Goal: Check status: Check status

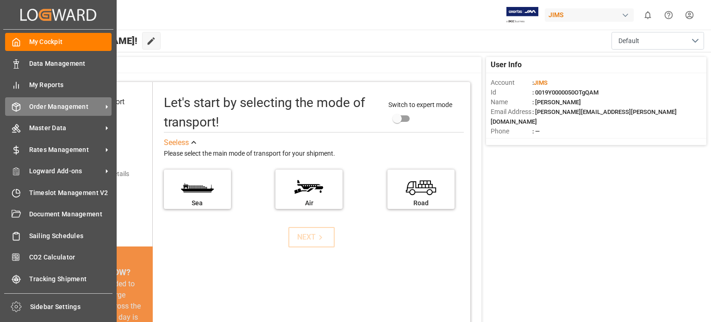
click at [50, 106] on span "Order Management" at bounding box center [65, 107] width 73 height 10
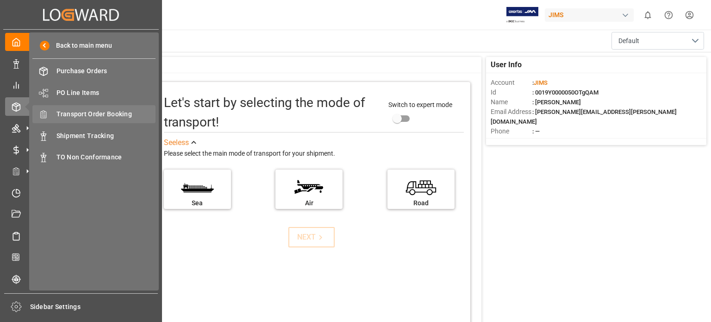
click at [107, 112] on span "Transport Order Booking" at bounding box center [105, 114] width 99 height 10
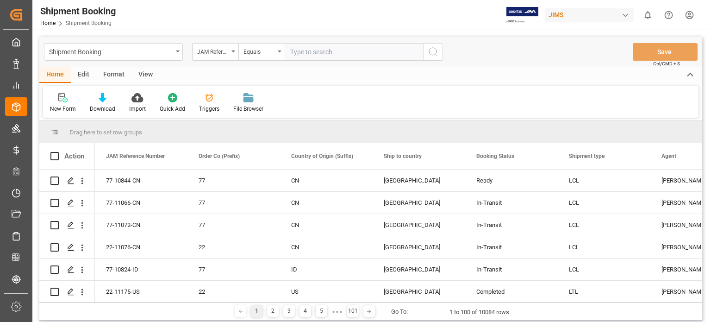
click at [309, 56] on input "text" at bounding box center [354, 52] width 139 height 18
type input "77-10894-[GEOGRAPHIC_DATA]"
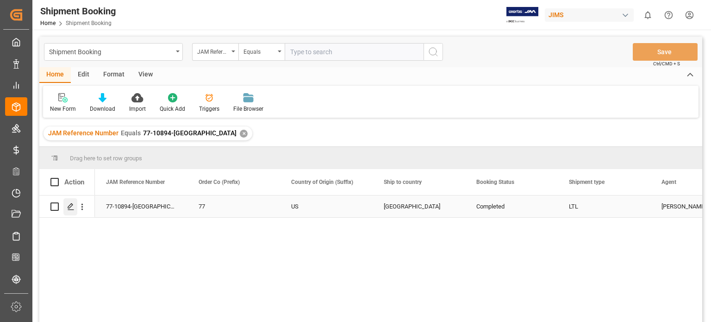
click at [70, 209] on icon "Press SPACE to select this row." at bounding box center [70, 206] width 7 height 7
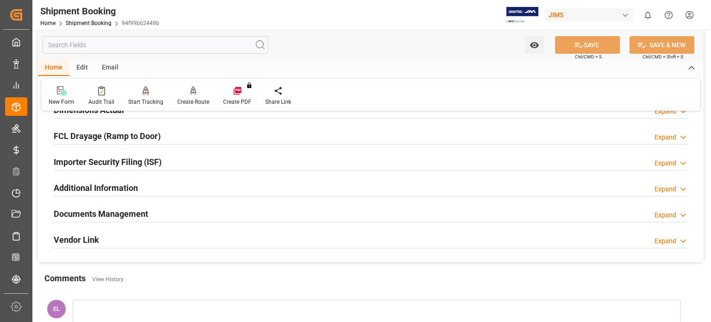
scroll to position [308, 0]
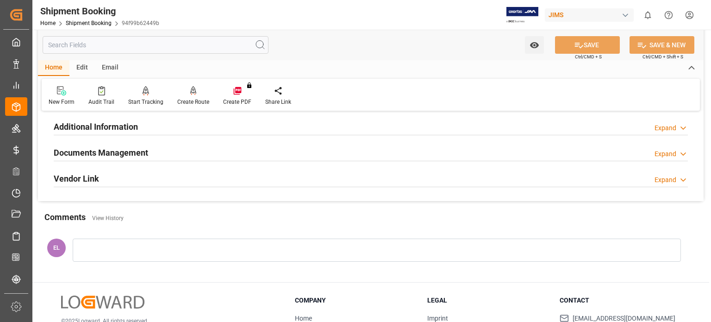
click at [118, 150] on h2 "Documents Management" at bounding box center [101, 152] width 94 height 12
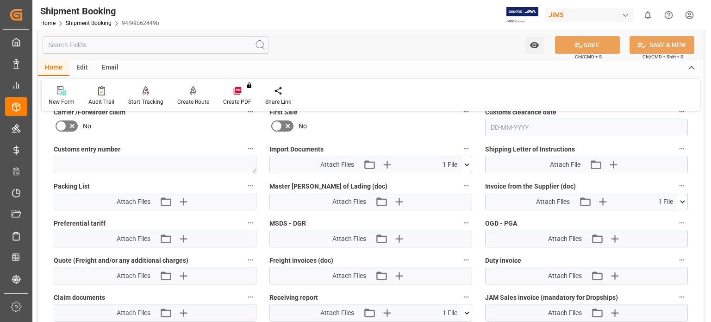
scroll to position [617, 0]
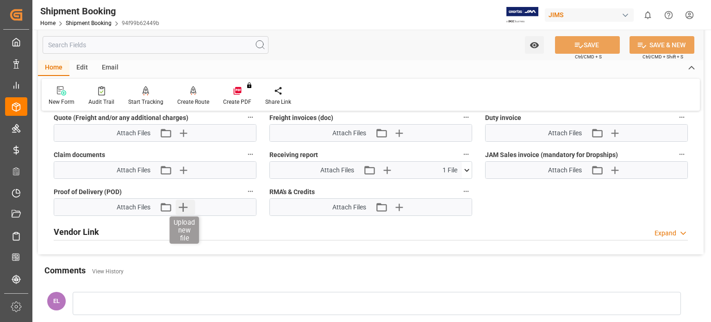
click at [184, 210] on icon "button" at bounding box center [183, 206] width 15 height 15
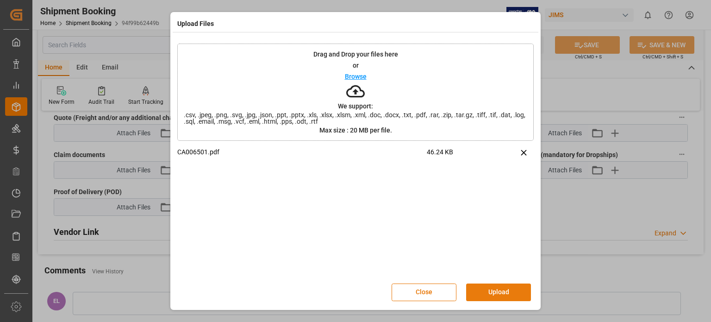
click at [477, 291] on button "Upload" at bounding box center [498, 292] width 65 height 18
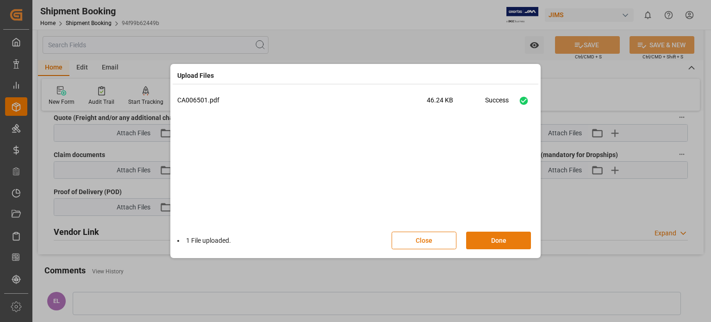
click at [501, 238] on button "Done" at bounding box center [498, 240] width 65 height 18
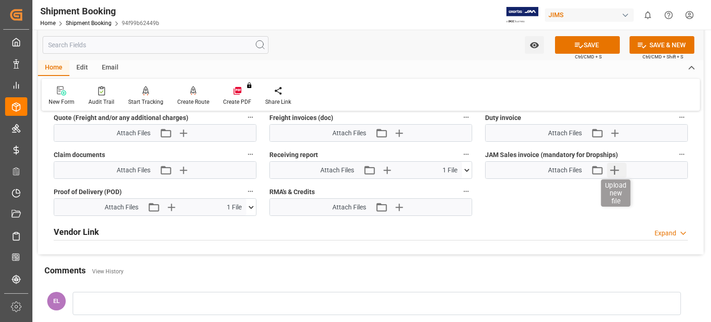
click at [615, 168] on icon "button" at bounding box center [614, 169] width 15 height 15
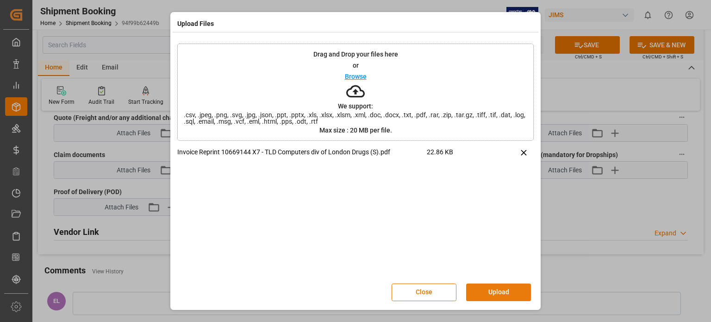
click at [494, 289] on button "Upload" at bounding box center [498, 292] width 65 height 18
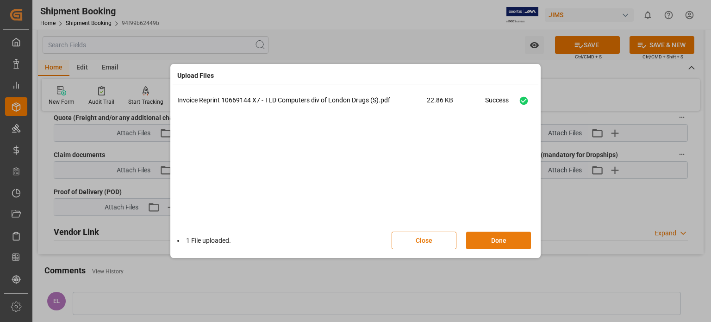
click at [492, 240] on button "Done" at bounding box center [498, 240] width 65 height 18
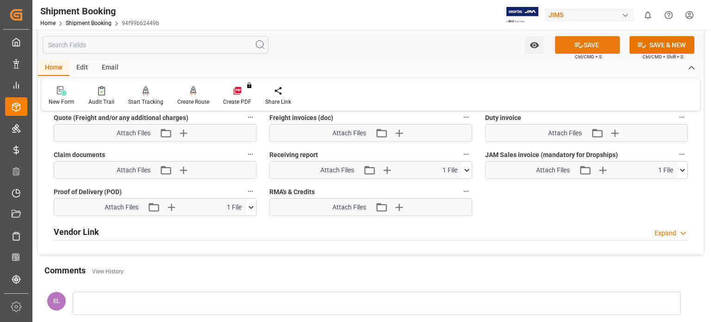
click at [582, 40] on button "SAVE" at bounding box center [587, 45] width 65 height 18
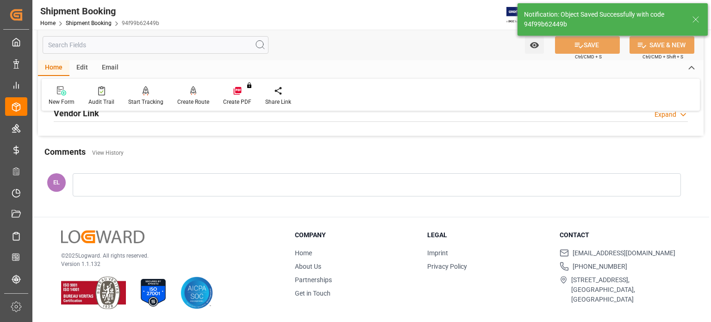
scroll to position [257, 0]
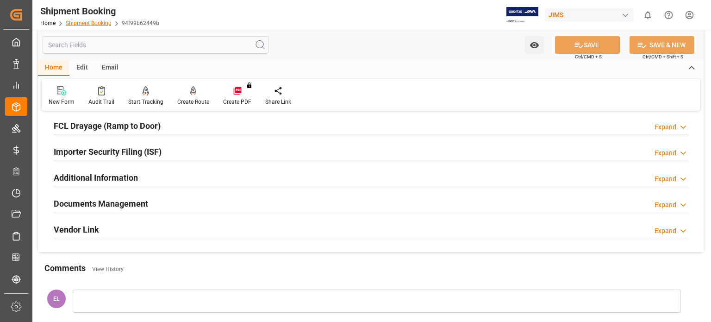
click at [89, 25] on link "Shipment Booking" at bounding box center [89, 23] width 46 height 6
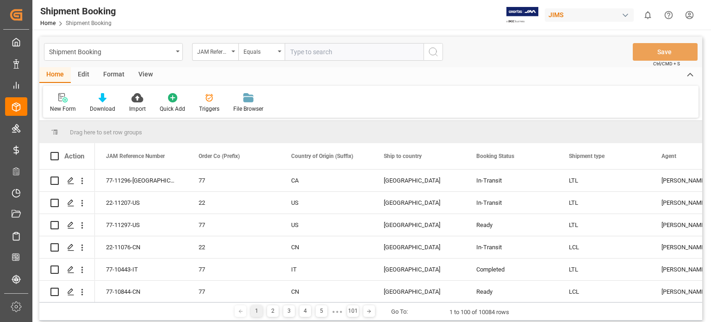
click at [328, 56] on input "text" at bounding box center [354, 52] width 139 height 18
type input "77-11160-[GEOGRAPHIC_DATA]"
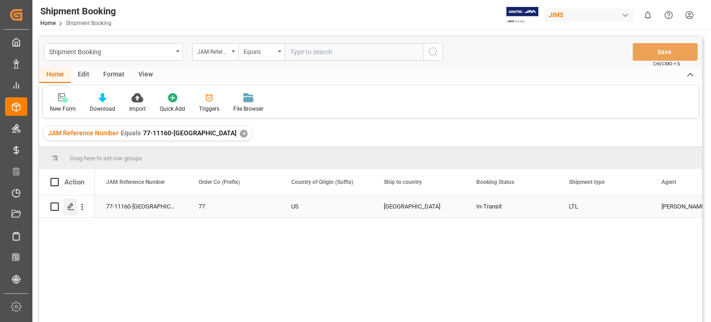
click at [68, 207] on polygon "Press SPACE to select this row." at bounding box center [70, 206] width 5 height 5
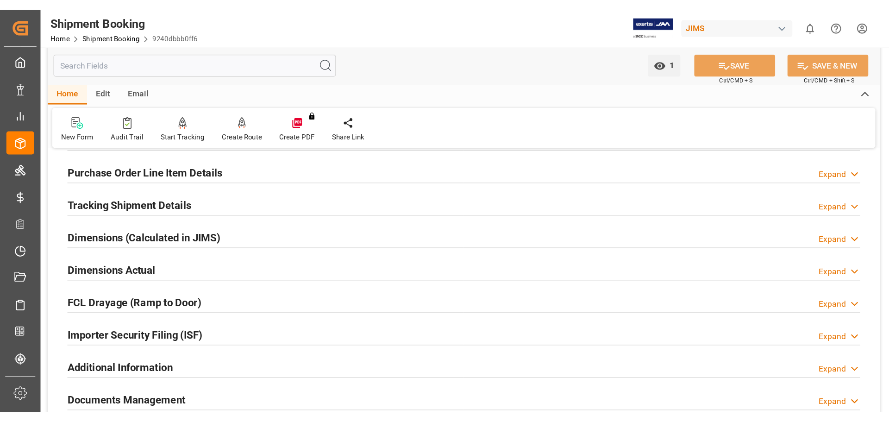
scroll to position [154, 0]
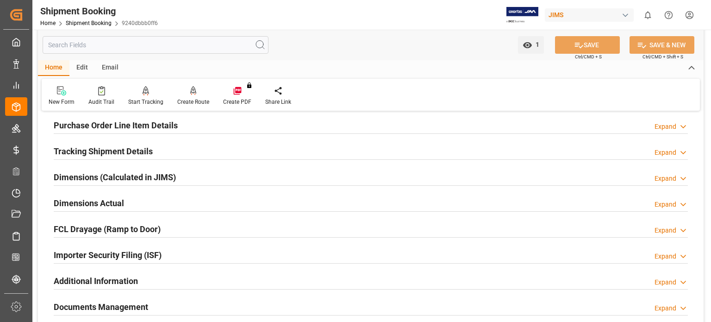
click at [82, 151] on h2 "Tracking Shipment Details" at bounding box center [103, 151] width 99 height 12
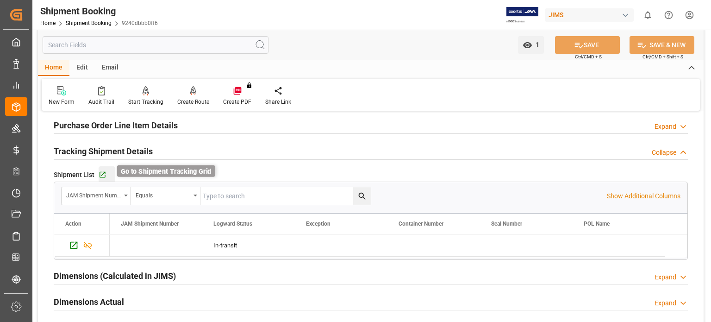
click at [104, 177] on icon "button" at bounding box center [102, 175] width 6 height 6
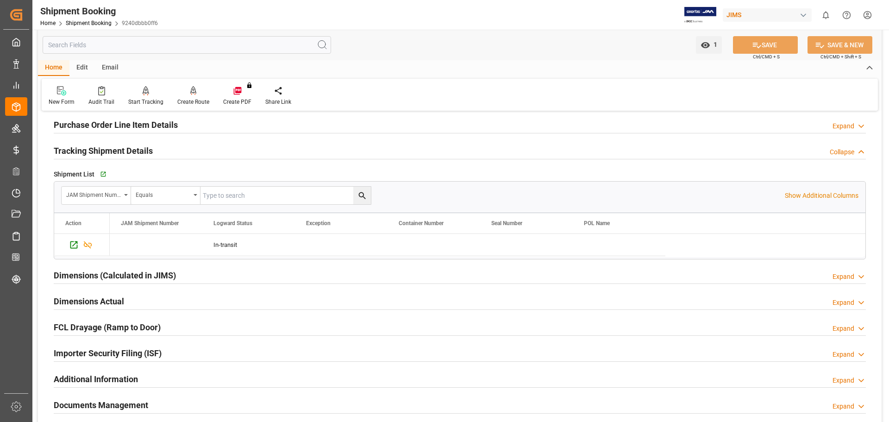
scroll to position [0, 0]
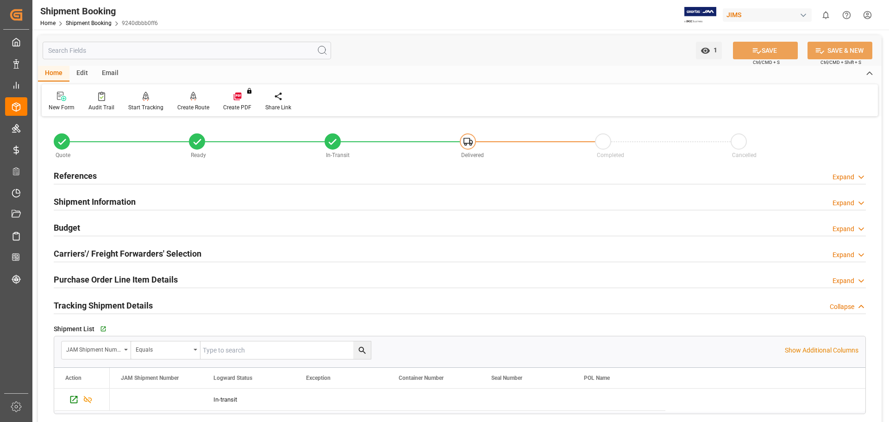
click at [97, 174] on div "References Expand" at bounding box center [460, 175] width 812 height 18
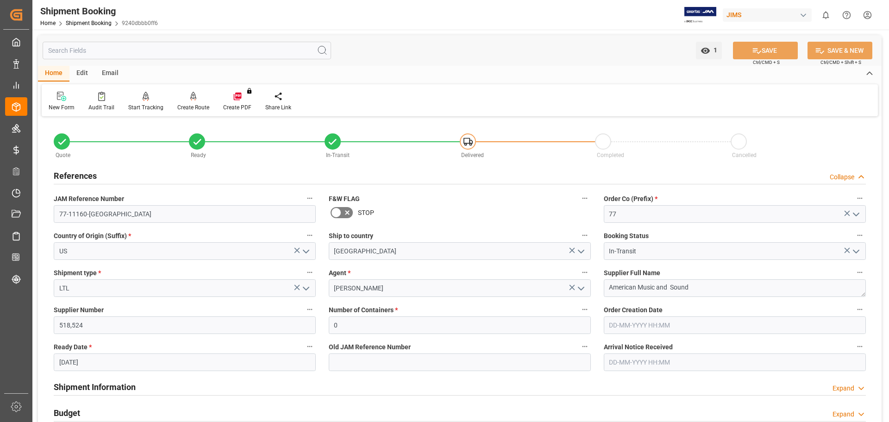
click at [97, 174] on div "References Collapse" at bounding box center [460, 175] width 812 height 18
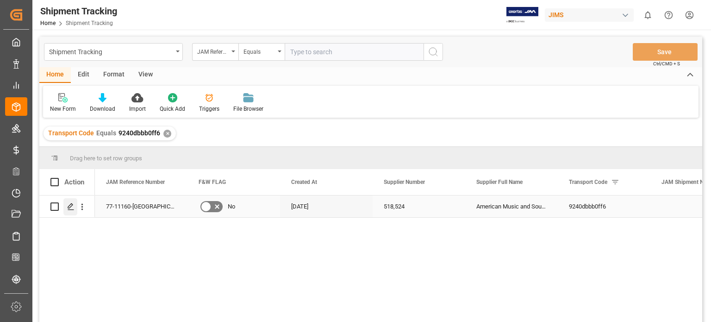
click at [71, 212] on div "Press SPACE to select this row." at bounding box center [70, 206] width 14 height 17
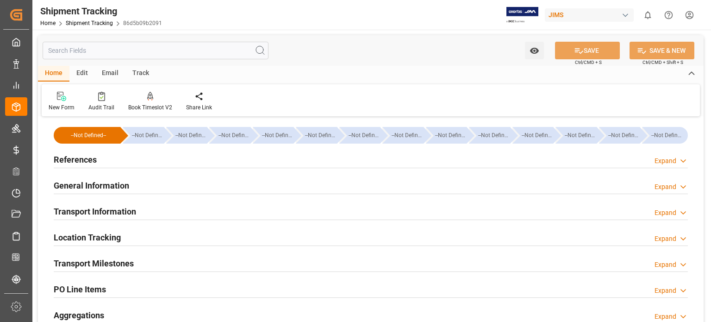
scroll to position [77, 0]
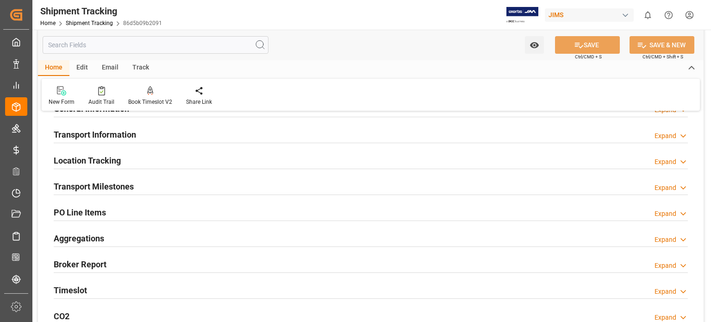
click at [99, 183] on h2 "Transport Milestones" at bounding box center [94, 186] width 80 height 12
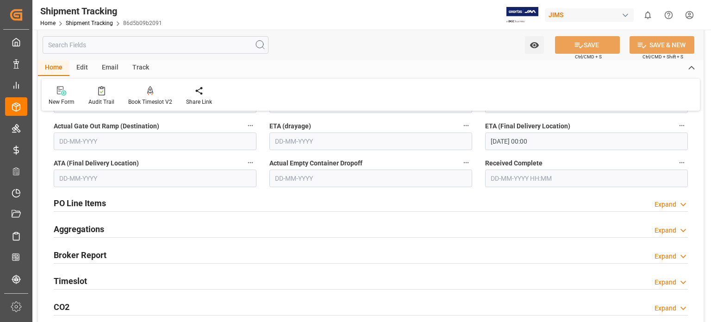
scroll to position [385, 0]
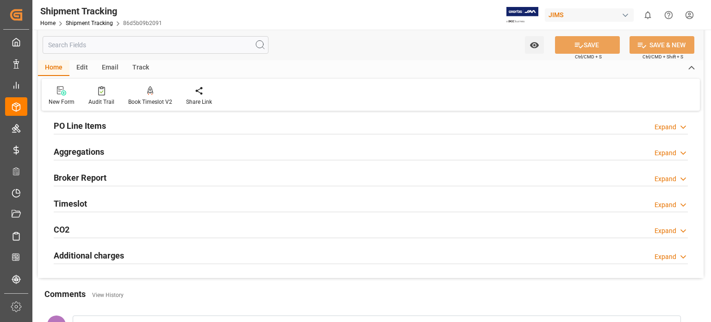
click at [76, 197] on h2 "Timeslot" at bounding box center [70, 203] width 33 height 12
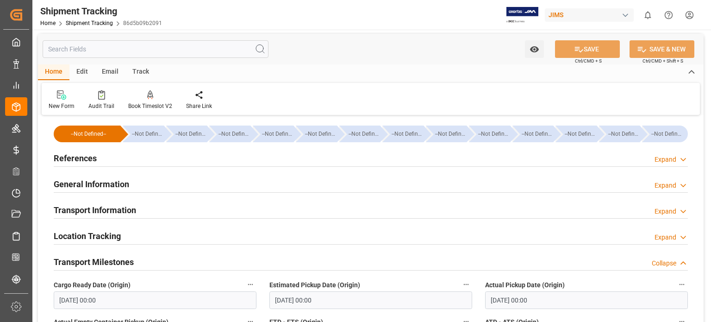
scroll to position [0, 0]
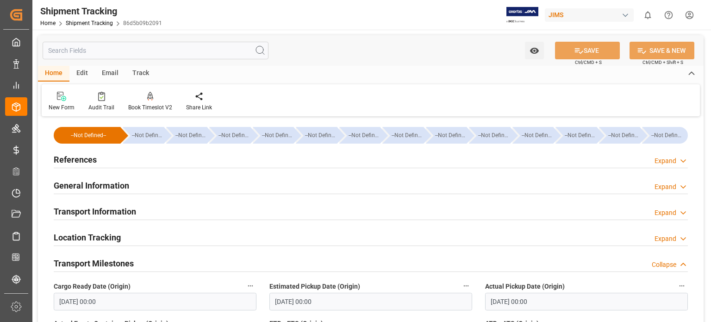
click at [108, 212] on h2 "Transport Information" at bounding box center [95, 211] width 82 height 12
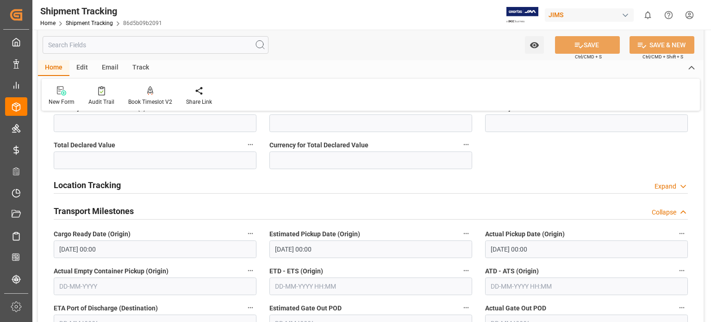
scroll to position [308, 0]
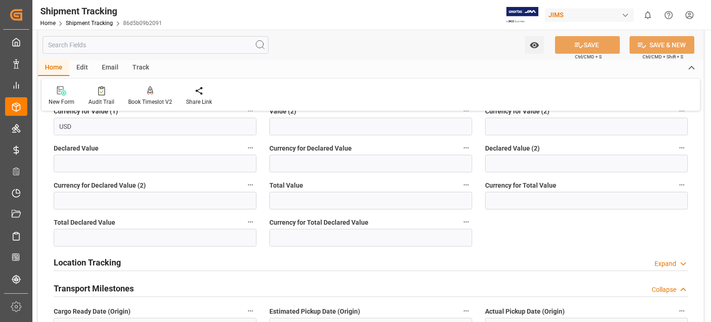
click at [109, 264] on h2 "Location Tracking" at bounding box center [87, 262] width 67 height 12
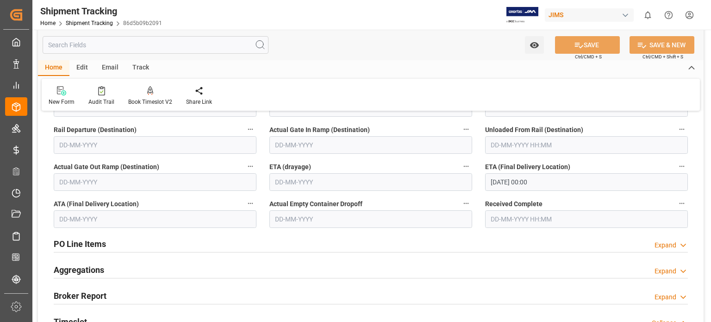
scroll to position [694, 0]
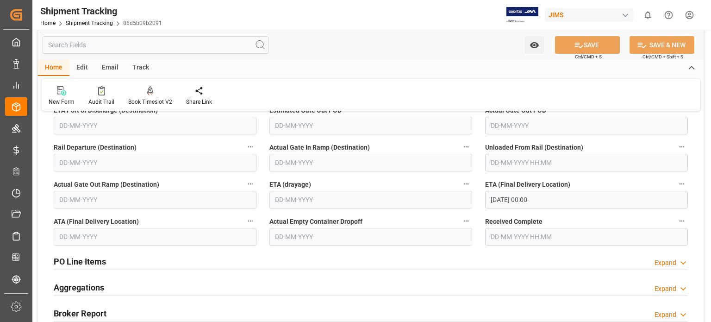
click at [105, 260] on h2 "PO Line Items" at bounding box center [80, 261] width 52 height 12
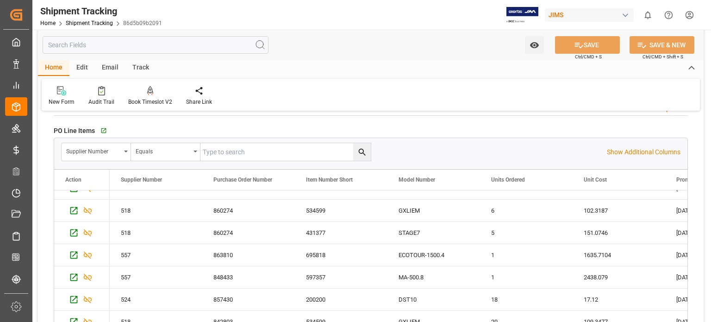
scroll to position [0, 0]
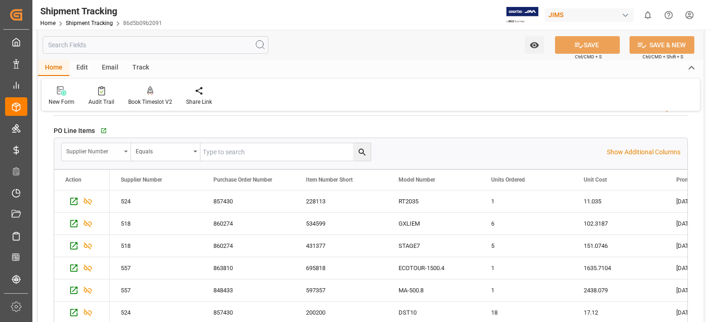
click at [126, 148] on div "Supplier Number" at bounding box center [96, 152] width 69 height 18
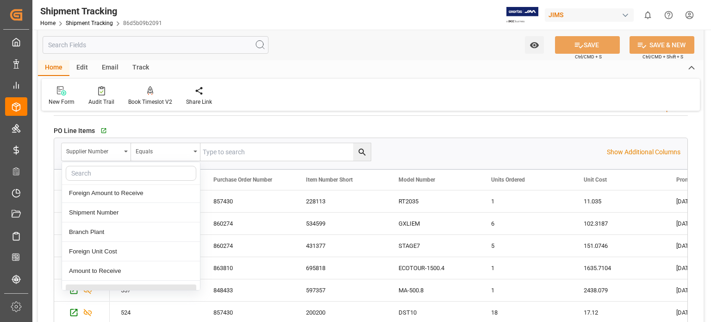
scroll to position [152, 0]
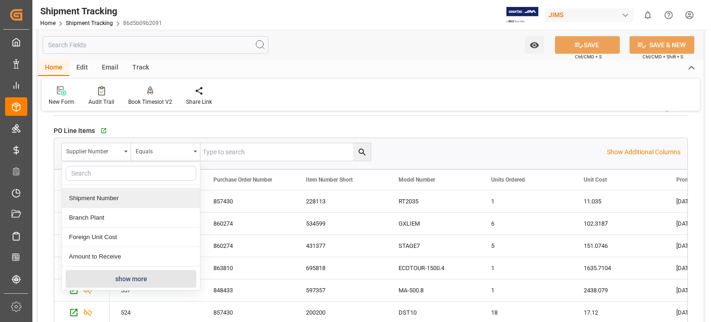
click at [111, 199] on div "Shipment Number" at bounding box center [131, 197] width 138 height 19
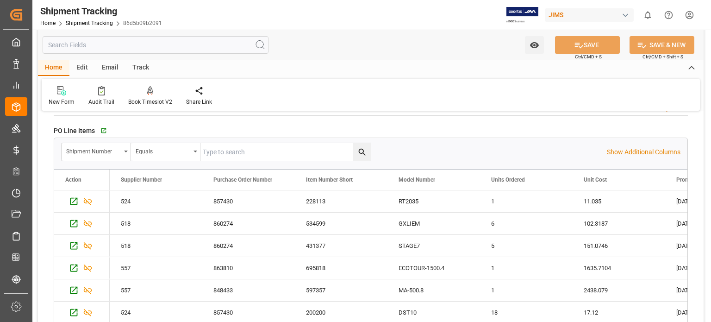
click at [241, 153] on input "text" at bounding box center [285, 152] width 170 height 18
click at [242, 151] on input "text" at bounding box center [285, 152] width 170 height 18
type input "73216"
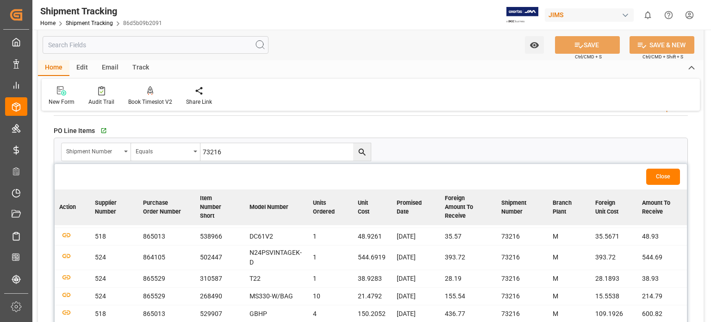
scroll to position [0, 0]
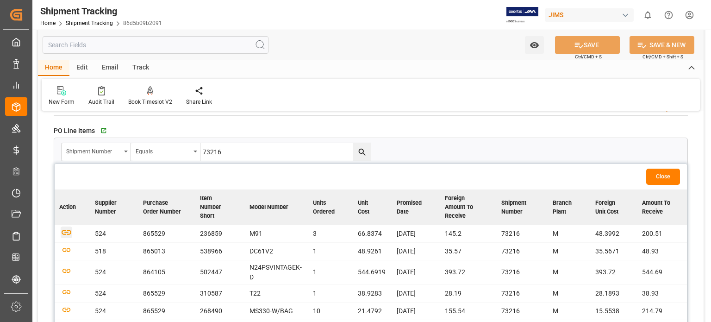
click at [67, 232] on icon "button" at bounding box center [67, 232] width 12 height 12
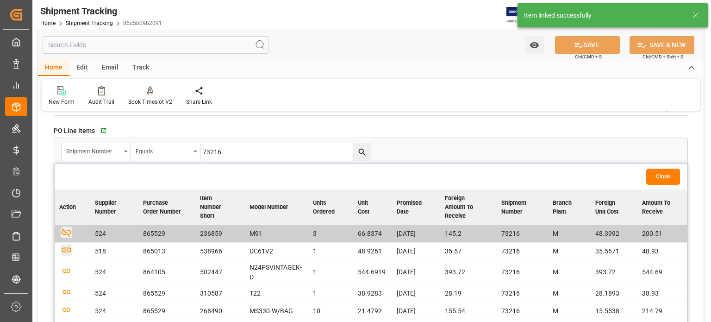
click at [67, 249] on icon "button" at bounding box center [67, 249] width 10 height 5
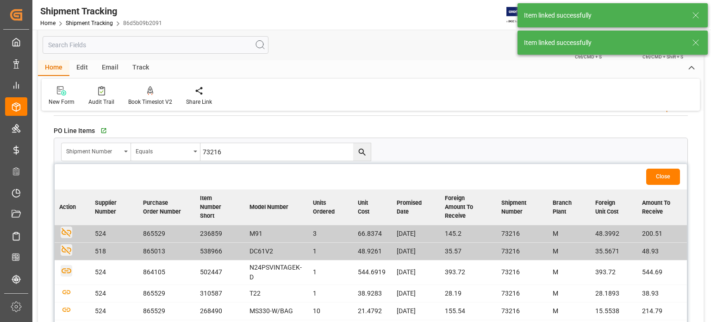
click at [67, 269] on icon "button" at bounding box center [67, 271] width 12 height 12
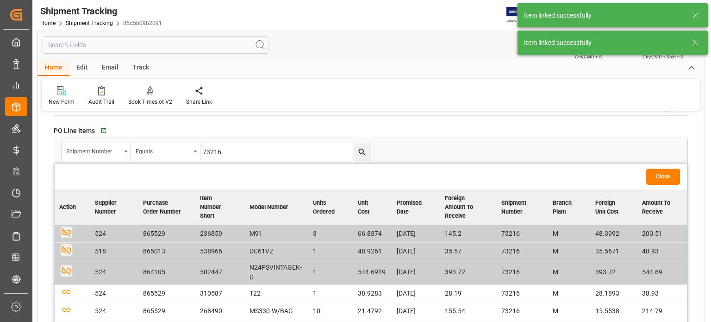
click at [66, 285] on td at bounding box center [73, 293] width 36 height 18
click at [68, 289] on icon "button" at bounding box center [67, 292] width 12 height 12
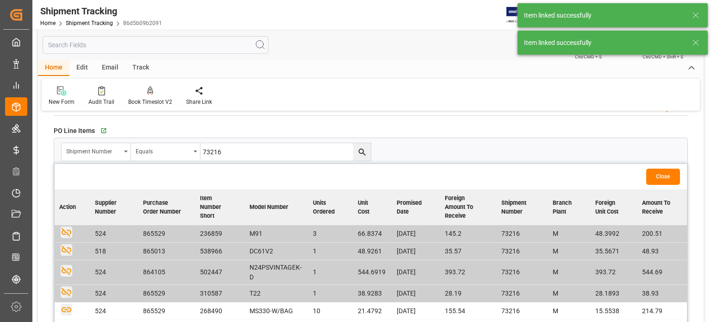
click at [63, 308] on icon "button" at bounding box center [67, 310] width 12 height 12
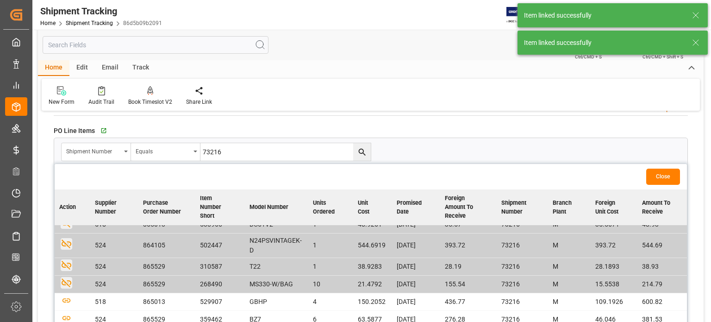
scroll to position [47, 0]
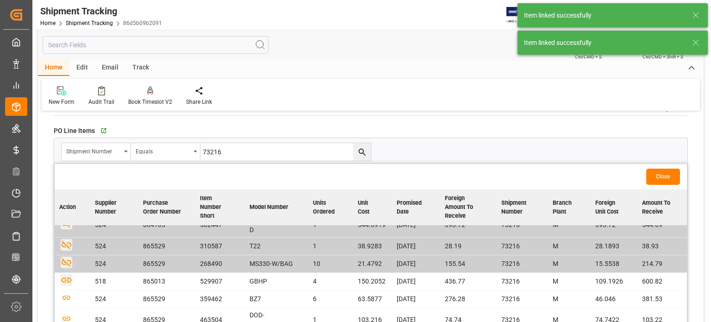
click at [68, 276] on icon "button" at bounding box center [67, 280] width 12 height 12
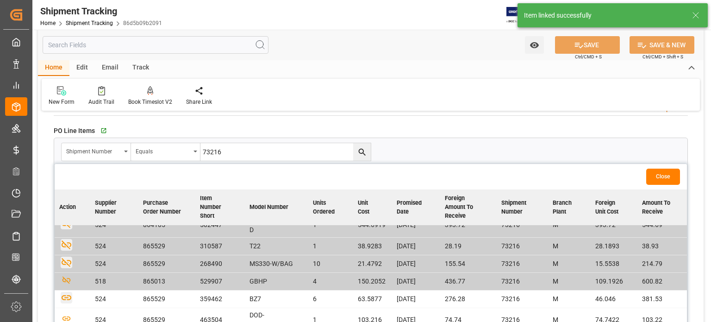
click at [66, 294] on icon "button" at bounding box center [67, 298] width 12 height 12
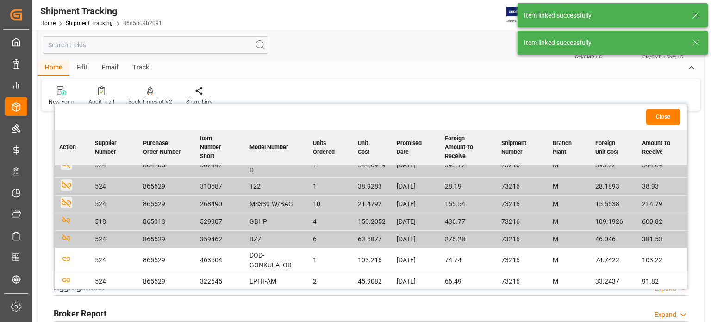
scroll to position [926, 0]
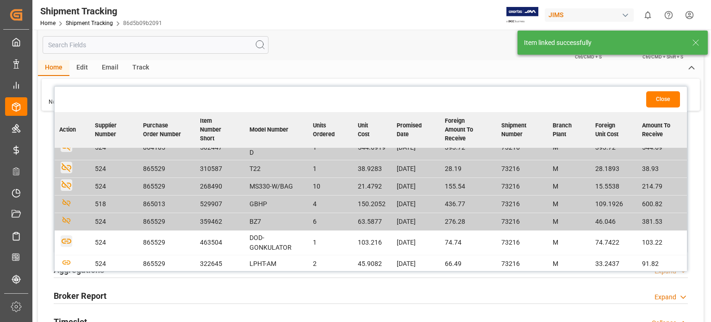
click at [70, 241] on td at bounding box center [73, 242] width 36 height 25
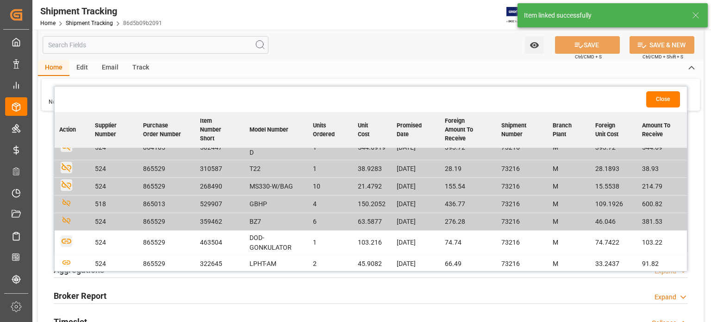
click at [64, 242] on icon "button" at bounding box center [67, 241] width 12 height 12
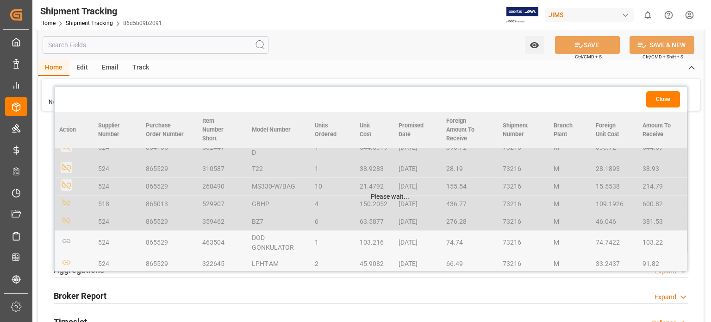
scroll to position [47, 0]
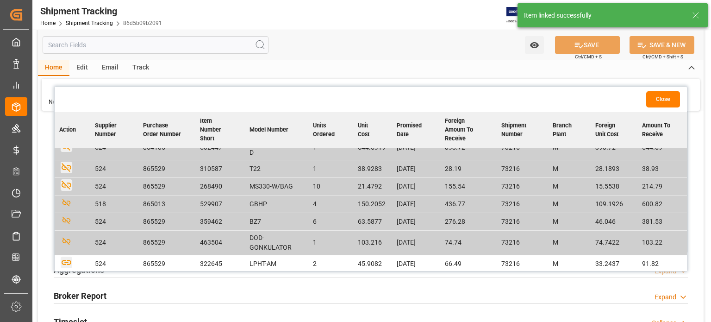
click at [67, 262] on icon "button" at bounding box center [67, 262] width 12 height 12
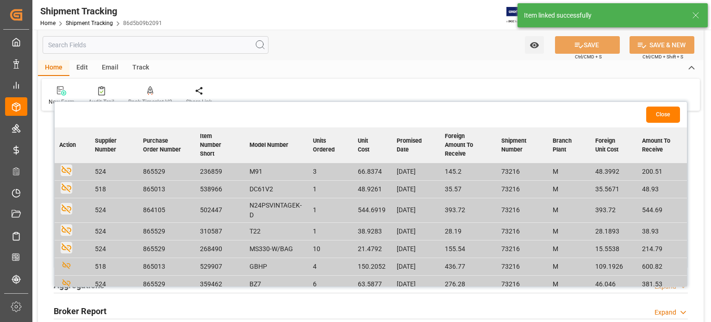
scroll to position [848, 0]
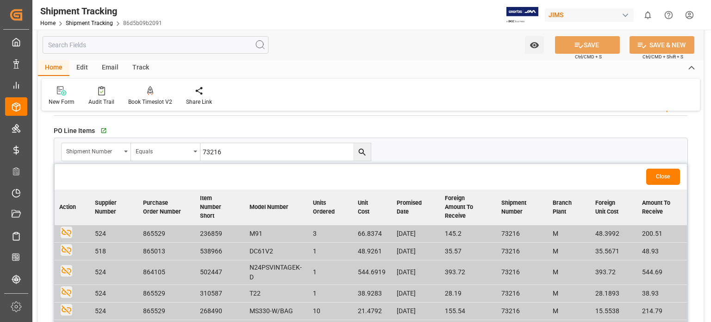
click at [659, 175] on button "Close" at bounding box center [663, 176] width 34 height 16
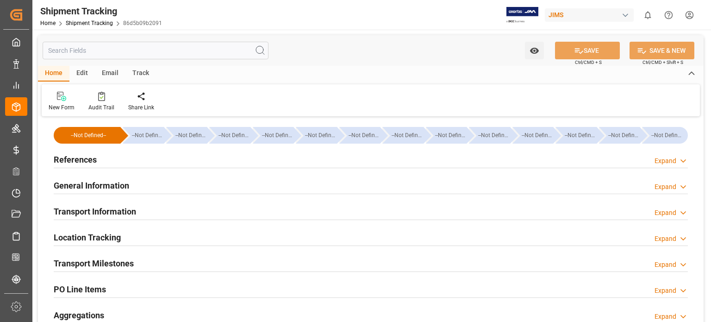
type input "13458.5445"
click at [109, 207] on h2 "Transport Information" at bounding box center [95, 211] width 82 height 12
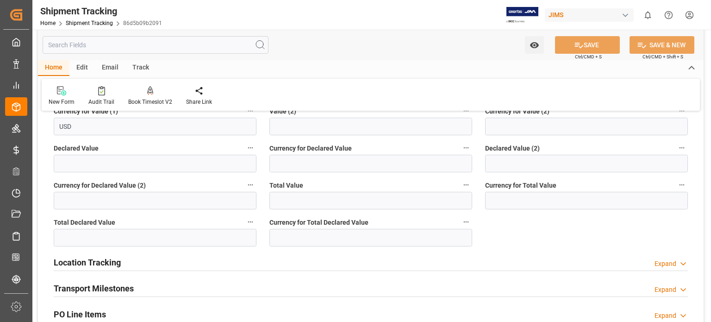
scroll to position [385, 0]
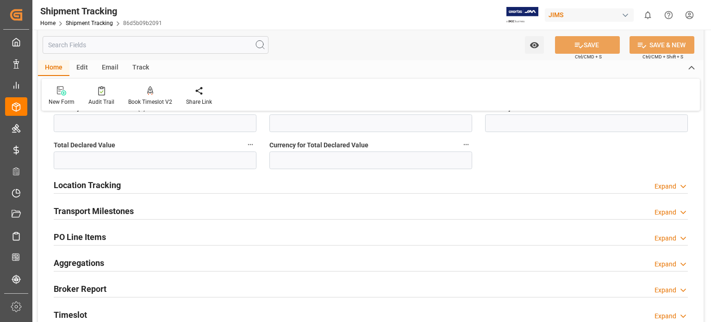
drag, startPoint x: 83, startPoint y: 231, endPoint x: 111, endPoint y: 240, distance: 28.5
click at [83, 231] on h2 "PO Line Items" at bounding box center [80, 236] width 52 height 12
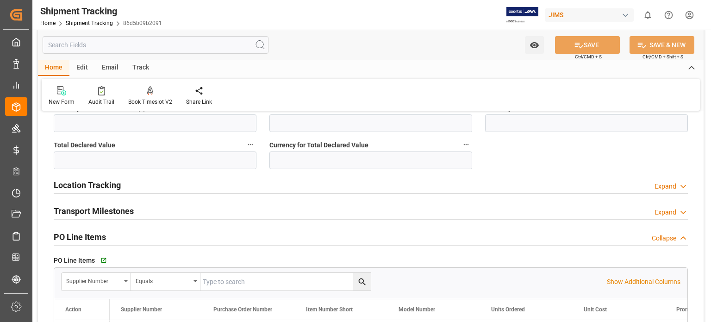
scroll to position [463, 0]
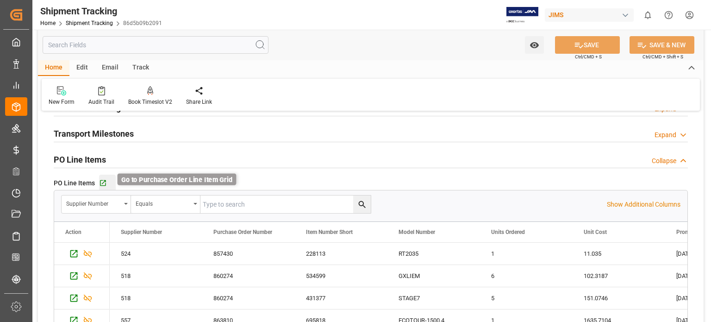
click at [104, 184] on icon "button" at bounding box center [103, 183] width 8 height 8
click at [43, 25] on link "Home" at bounding box center [47, 23] width 15 height 6
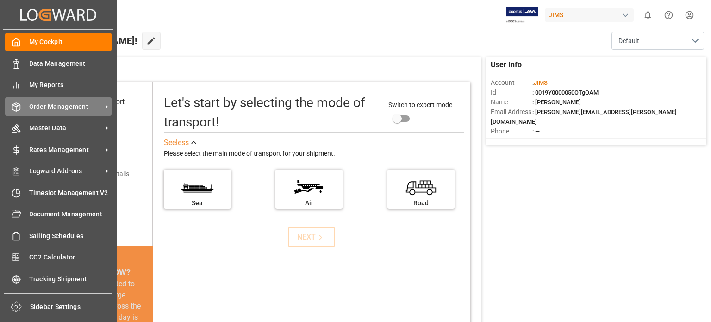
click at [53, 110] on span "Order Management" at bounding box center [65, 107] width 73 height 10
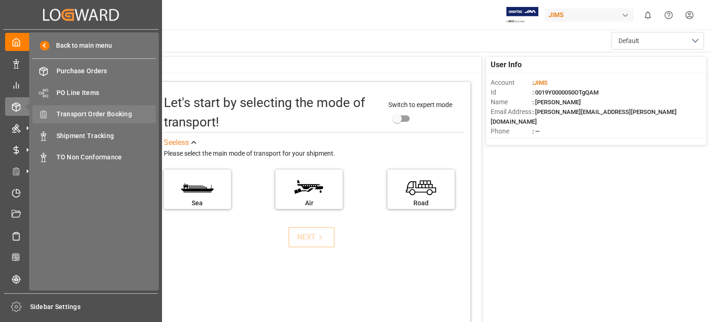
click at [92, 113] on span "Transport Order Booking" at bounding box center [105, 114] width 99 height 10
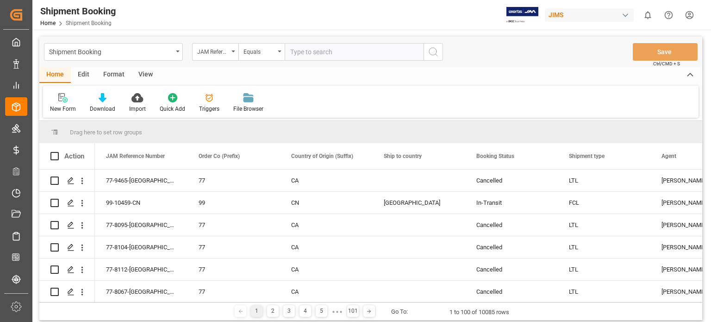
click at [330, 53] on input "text" at bounding box center [354, 52] width 139 height 18
type input "77-11160-[GEOGRAPHIC_DATA]"
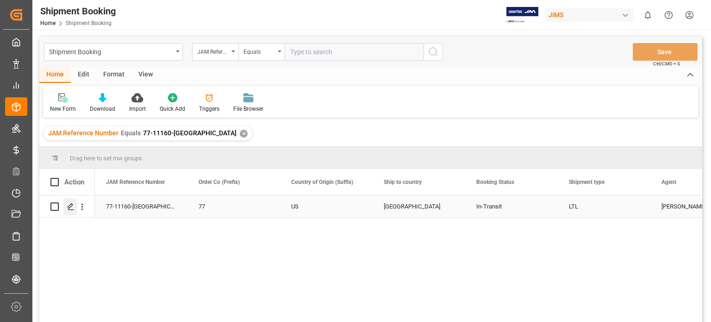
click at [68, 212] on div "Press SPACE to select this row." at bounding box center [70, 206] width 14 height 17
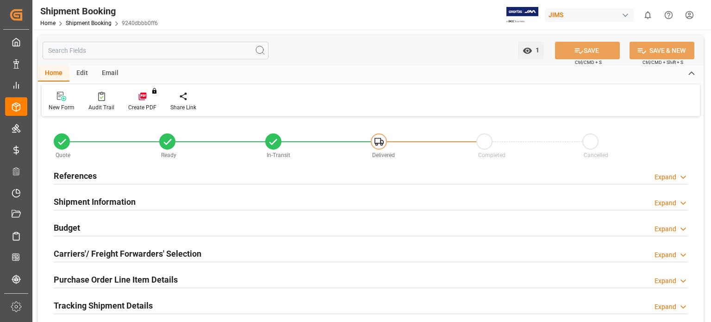
type input "17"
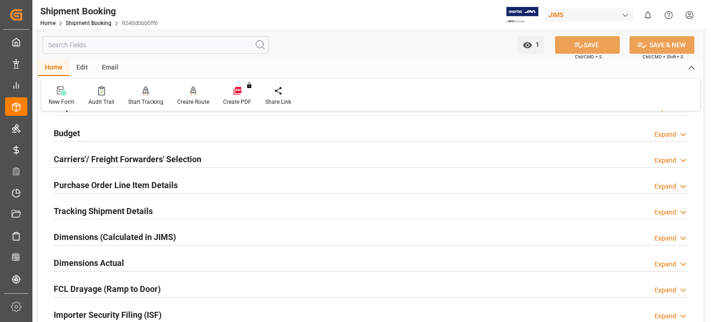
scroll to position [77, 0]
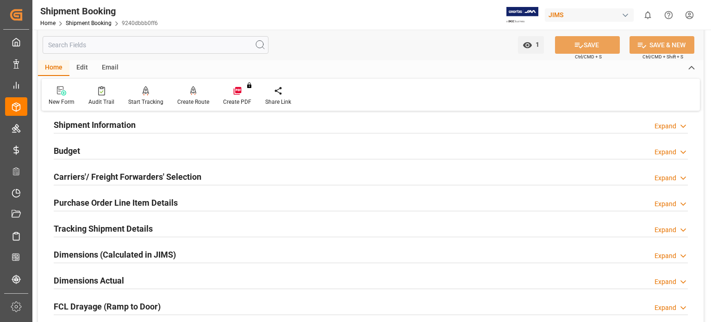
click at [96, 202] on h2 "Purchase Order Line Item Details" at bounding box center [116, 202] width 124 height 12
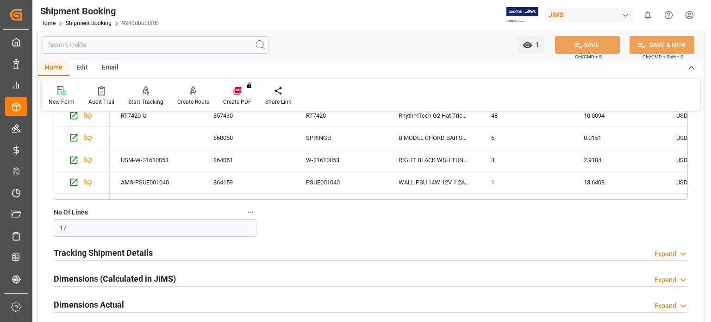
scroll to position [308, 0]
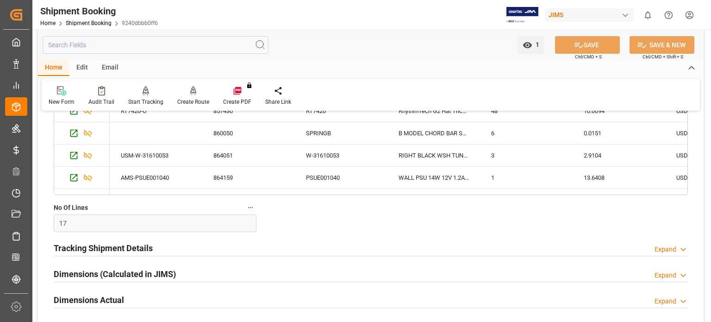
click at [383, 230] on div "Quote Ready In-Transit Delivered Completed Cancelled References Expand JAM Refe…" at bounding box center [370, 131] width 665 height 641
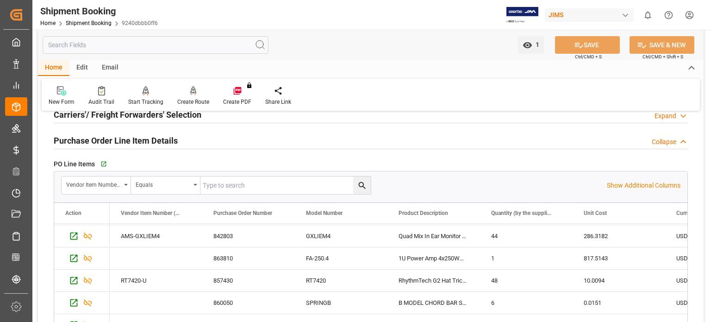
scroll to position [77, 0]
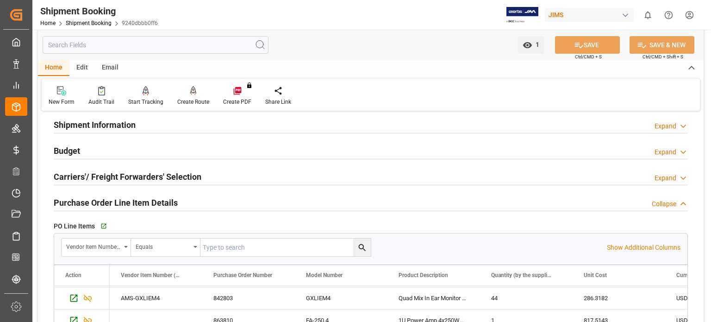
click at [73, 150] on h2 "Budget" at bounding box center [67, 150] width 26 height 12
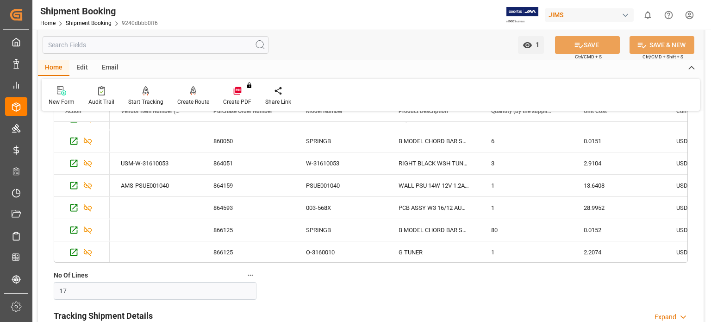
scroll to position [237, 0]
drag, startPoint x: 687, startPoint y: 244, endPoint x: 677, endPoint y: 198, distance: 47.5
click at [677, 198] on div "Vendor Item Number (By The Supplier) Equals Show Additional Columns Drag here t…" at bounding box center [371, 165] width 634 height 193
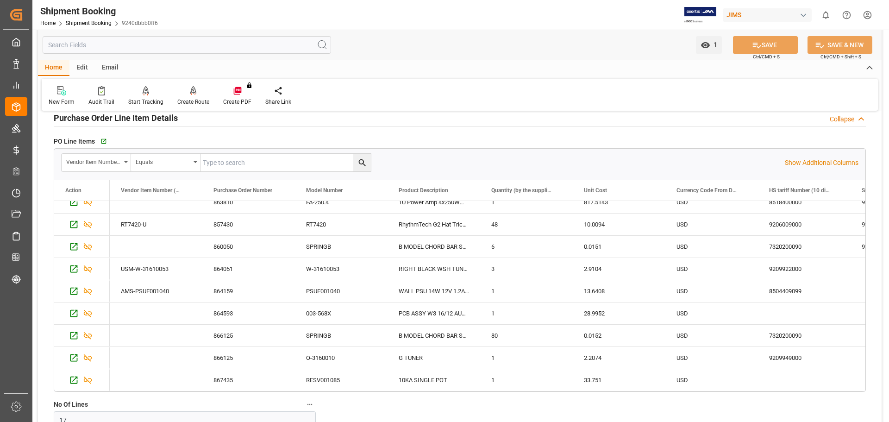
scroll to position [231, 0]
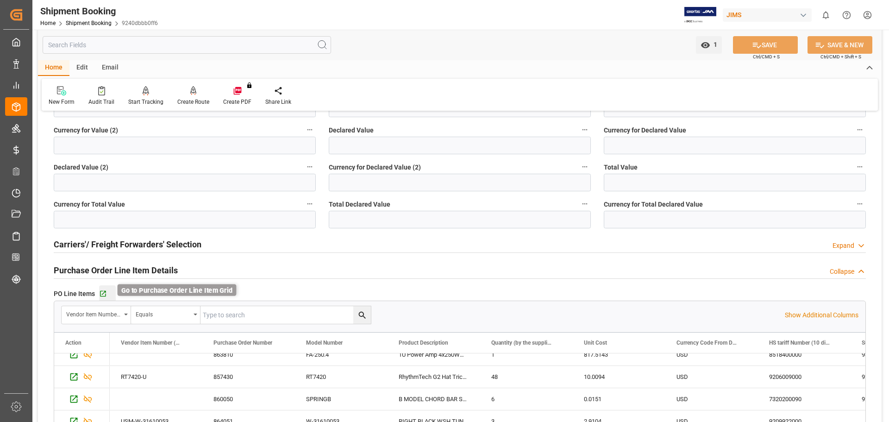
click at [103, 291] on icon "button" at bounding box center [103, 294] width 8 height 8
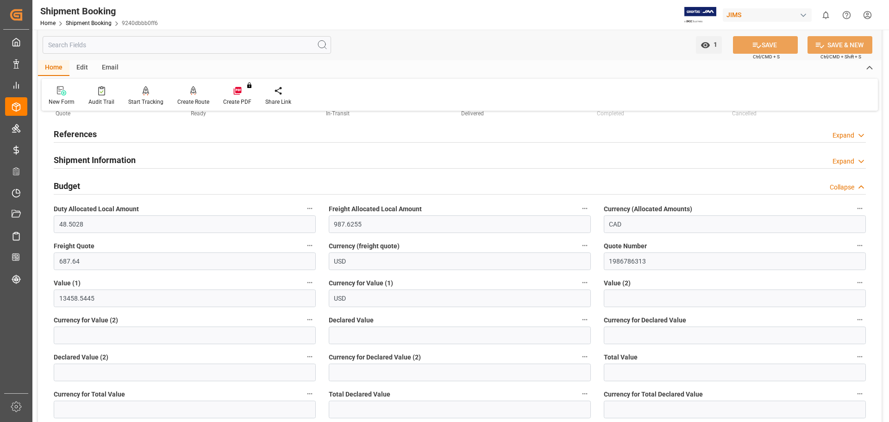
scroll to position [0, 0]
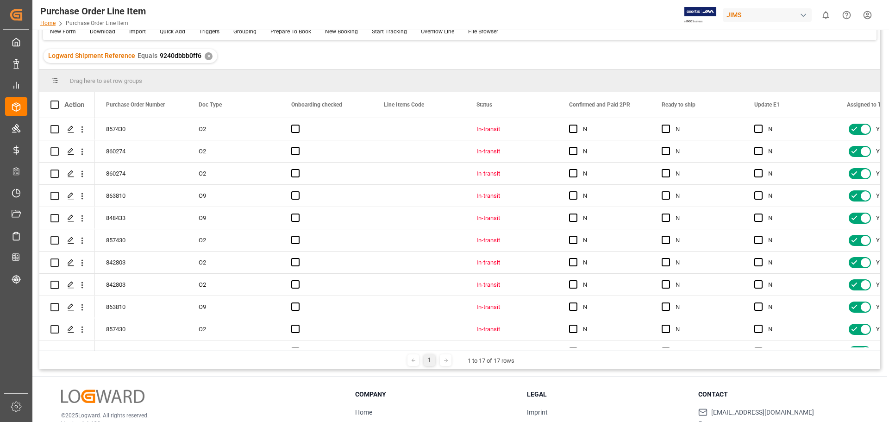
click at [50, 25] on link "Home" at bounding box center [47, 23] width 15 height 6
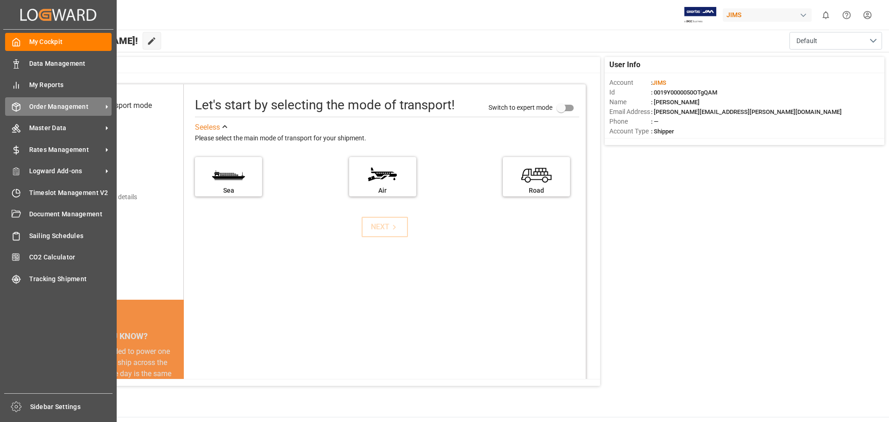
click at [72, 106] on span "Order Management" at bounding box center [65, 107] width 73 height 10
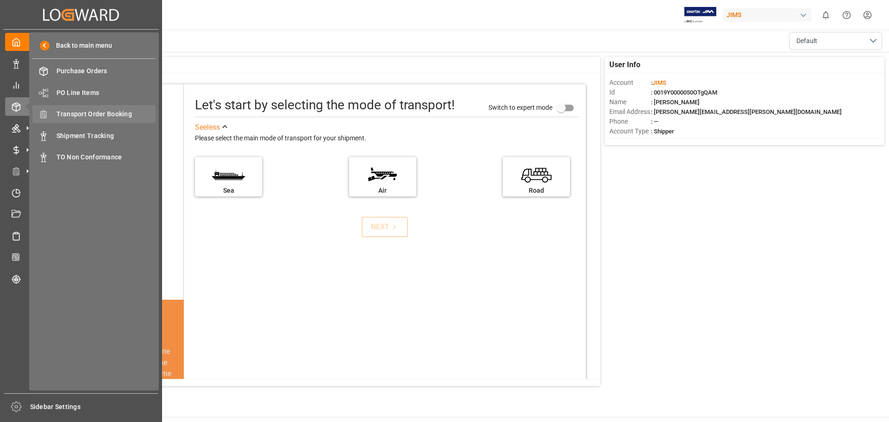
click at [132, 114] on span "Transport Order Booking" at bounding box center [105, 114] width 99 height 10
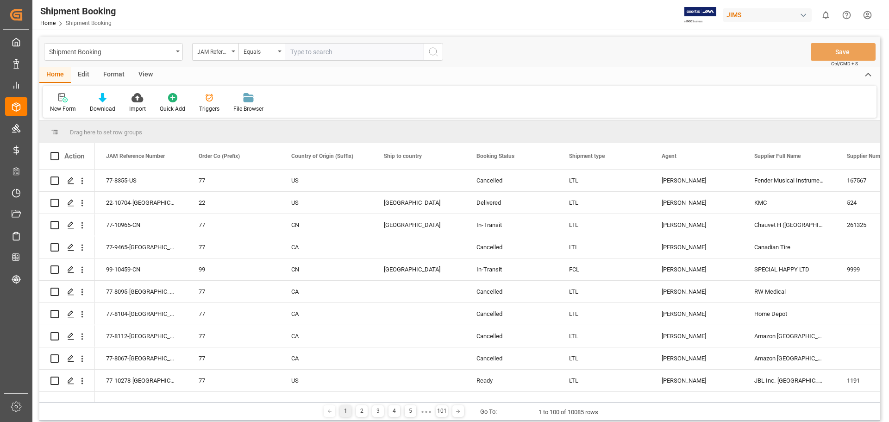
click at [329, 52] on input "text" at bounding box center [354, 52] width 139 height 18
type input "77-11160-[GEOGRAPHIC_DATA]"
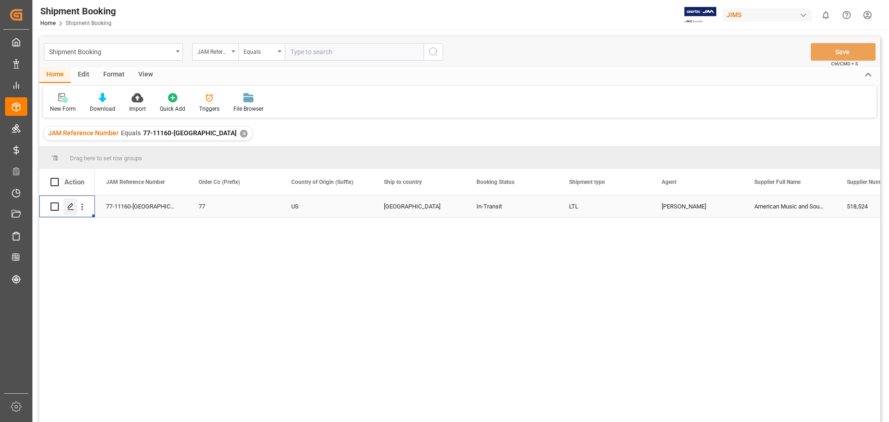
click at [75, 208] on div "Press SPACE to select this row." at bounding box center [70, 206] width 14 height 17
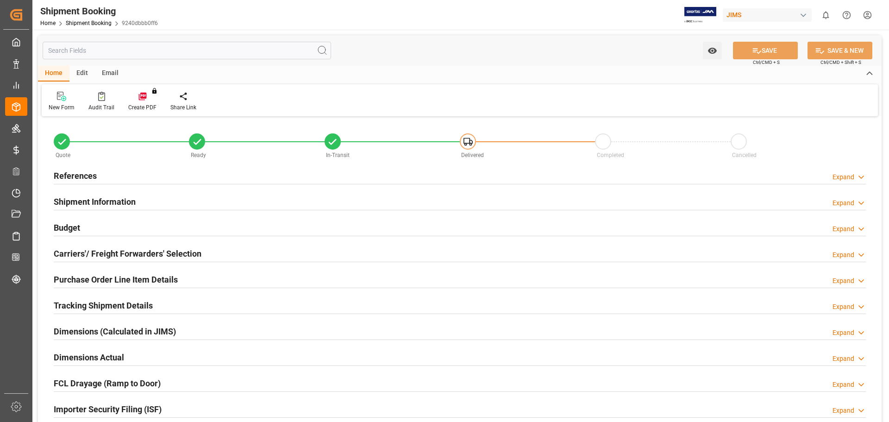
type input "17"
click at [146, 278] on h2 "Purchase Order Line Item Details" at bounding box center [116, 279] width 124 height 12
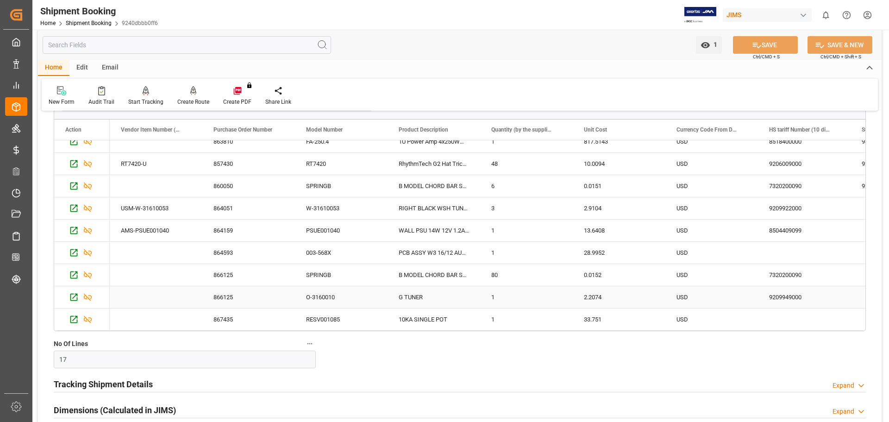
scroll to position [154, 0]
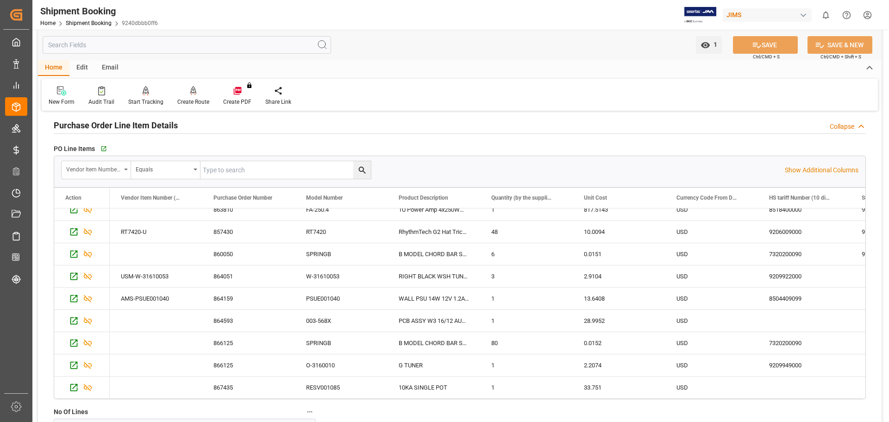
click at [128, 171] on div "Vendor Item Number (By The Supplier)" at bounding box center [96, 170] width 69 height 18
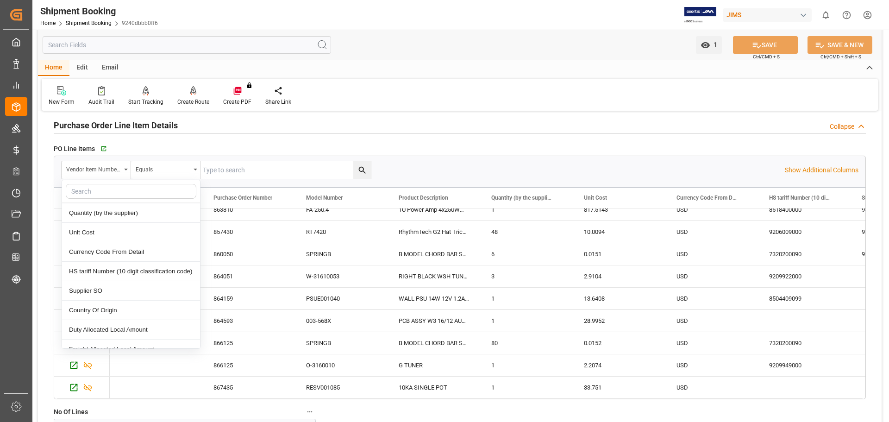
scroll to position [0, 0]
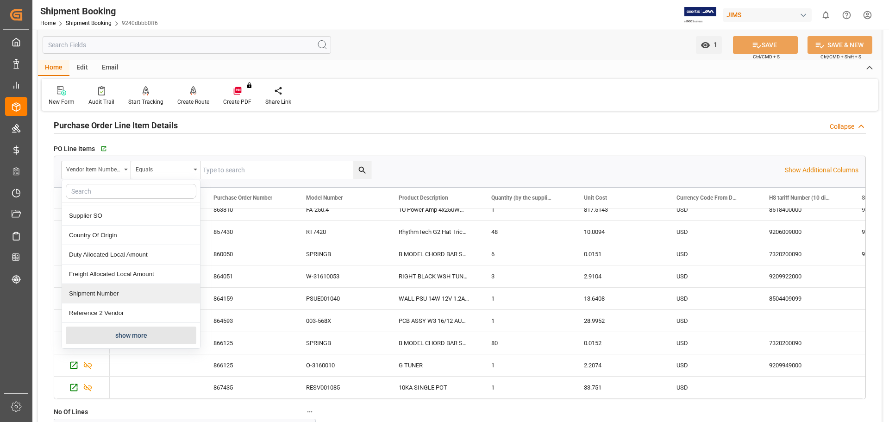
click at [148, 294] on div "Shipment Number" at bounding box center [131, 293] width 138 height 19
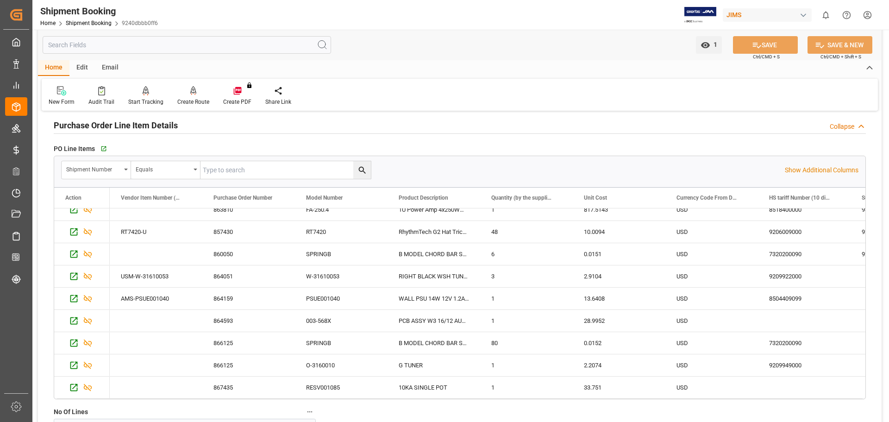
click at [265, 173] on input "text" at bounding box center [285, 170] width 170 height 18
type input "73216"
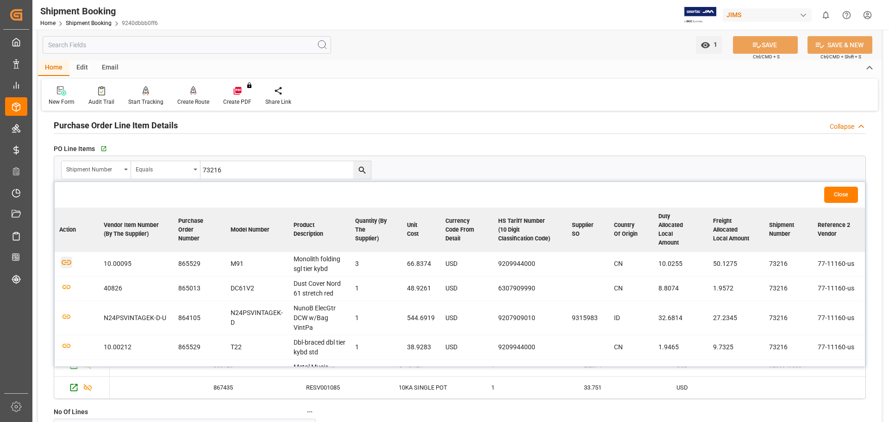
click at [70, 262] on icon "button" at bounding box center [67, 262] width 12 height 12
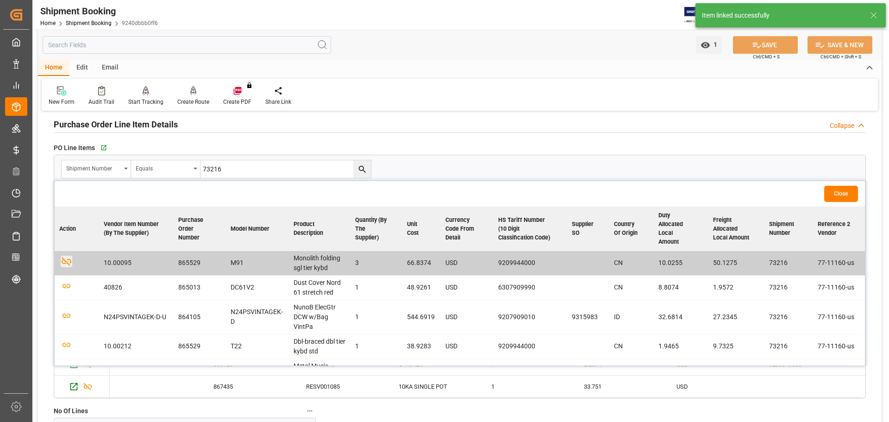
scroll to position [154, 0]
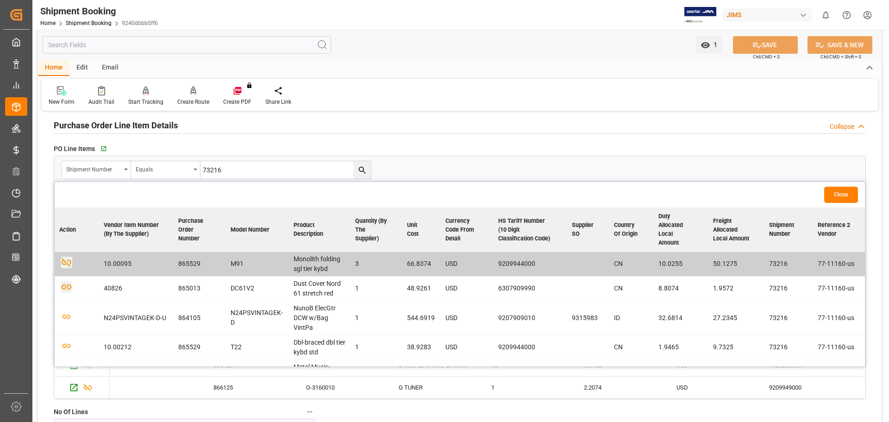
click at [68, 285] on icon "button" at bounding box center [67, 287] width 10 height 5
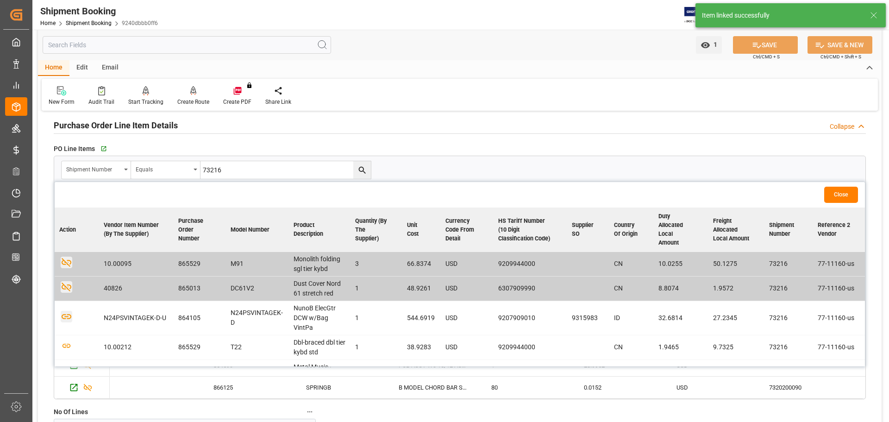
click at [68, 315] on icon "button" at bounding box center [67, 317] width 12 height 12
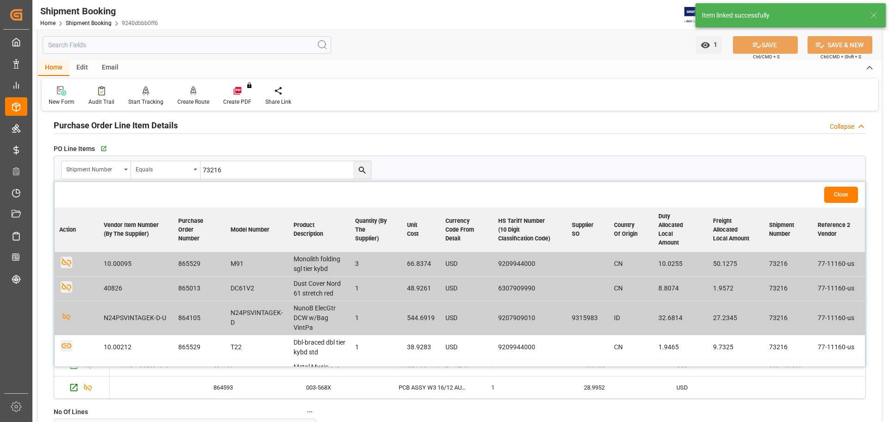
click at [66, 345] on icon "button" at bounding box center [67, 345] width 10 height 5
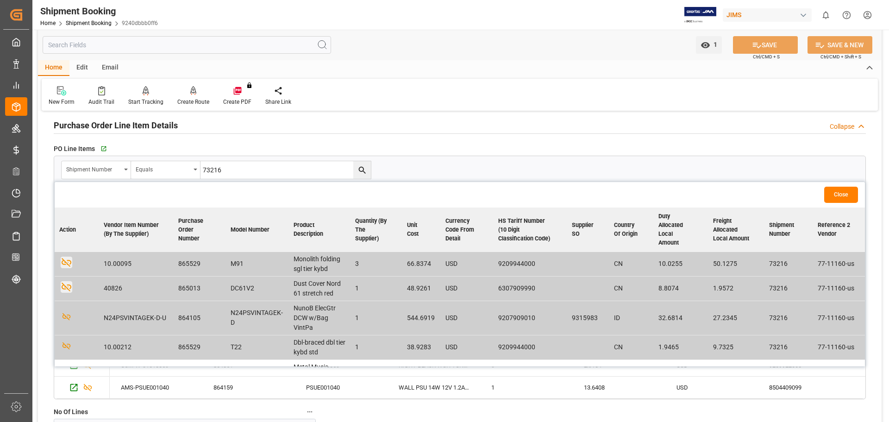
scroll to position [77, 0]
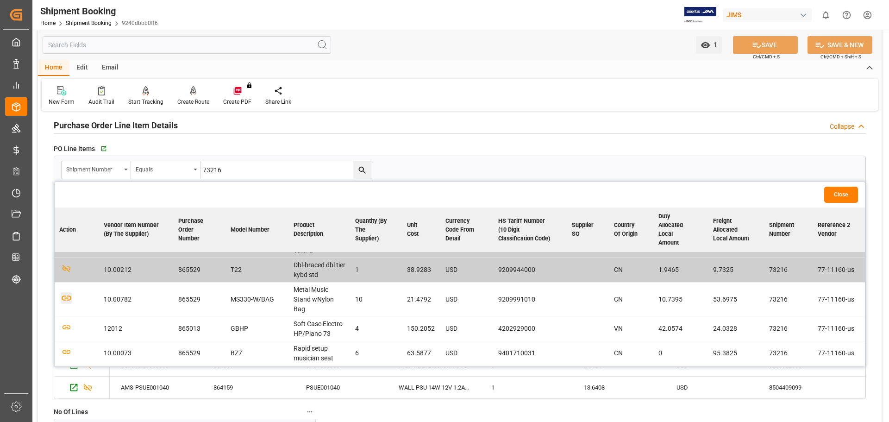
click at [67, 298] on icon "button" at bounding box center [67, 297] width 10 height 5
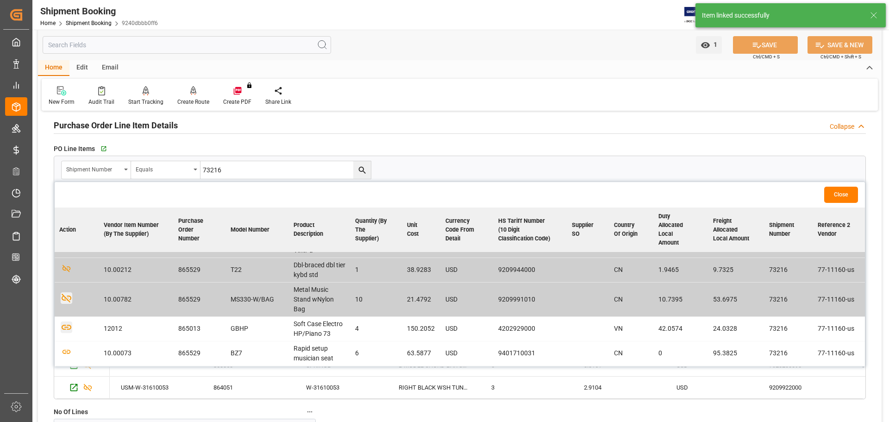
click at [66, 330] on icon "button" at bounding box center [67, 327] width 12 height 12
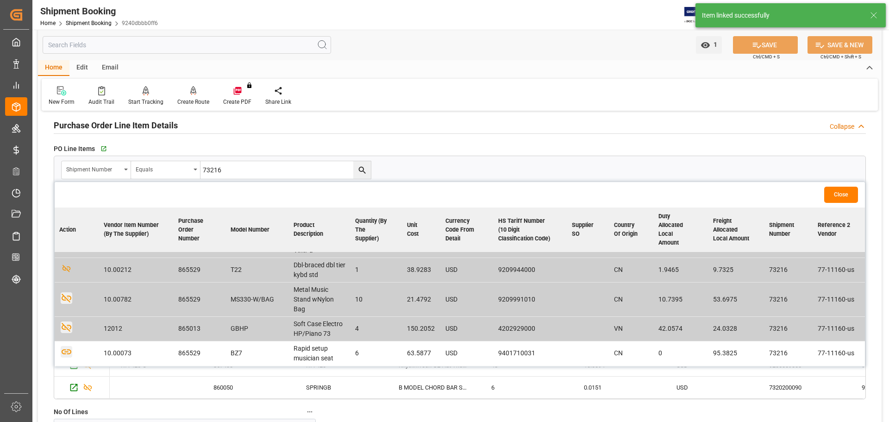
click at [68, 352] on icon "button" at bounding box center [67, 352] width 12 height 12
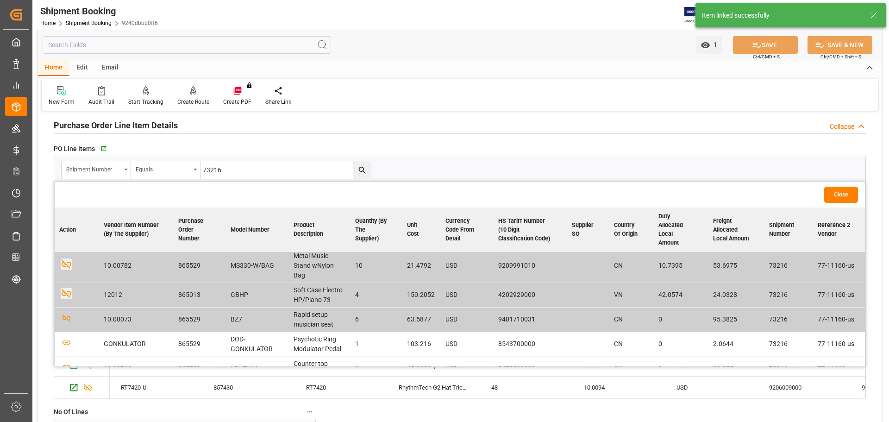
scroll to position [126, 0]
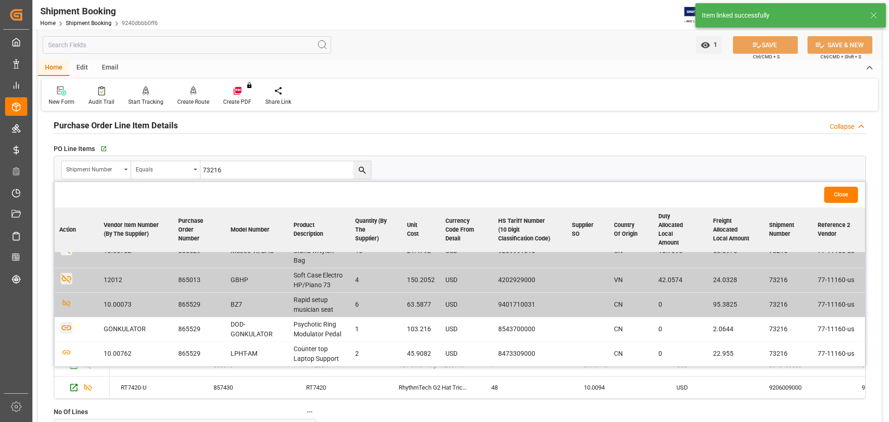
click at [67, 330] on icon "button" at bounding box center [67, 328] width 12 height 12
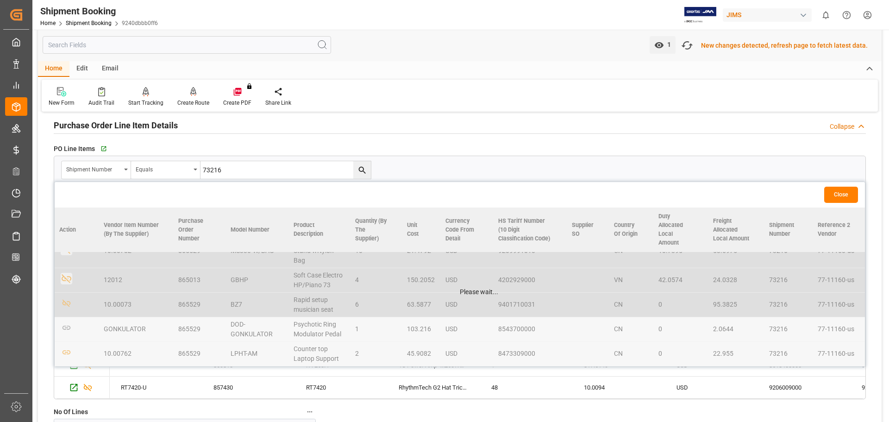
scroll to position [154, 0]
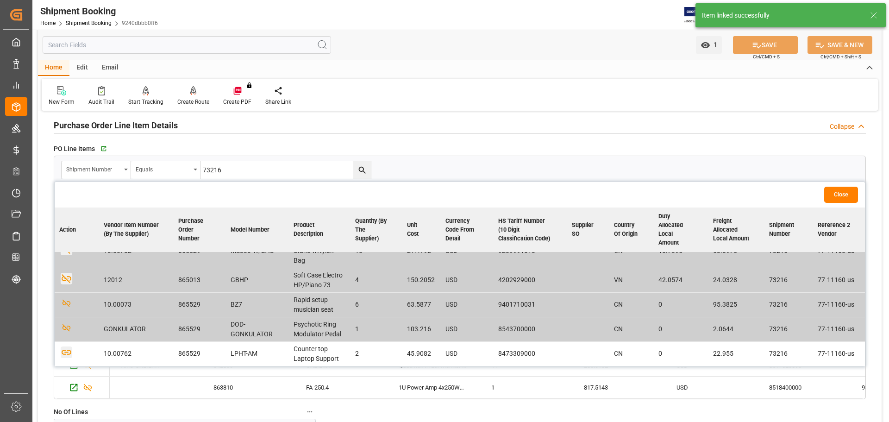
click at [66, 350] on icon "button" at bounding box center [67, 352] width 10 height 5
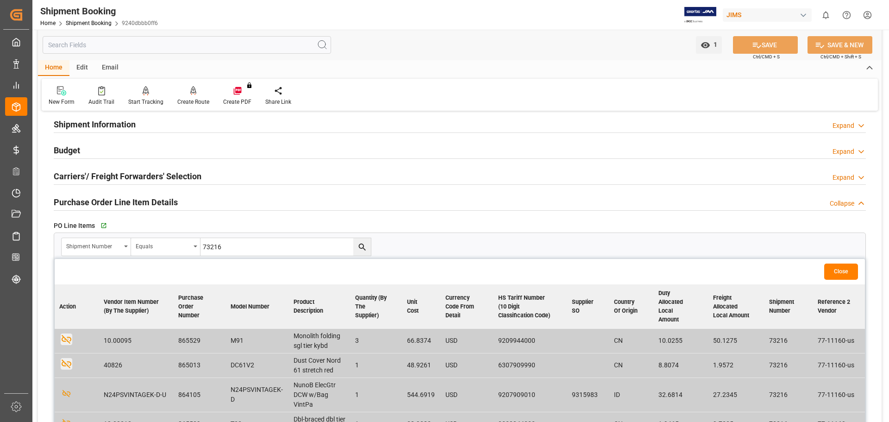
scroll to position [0, 0]
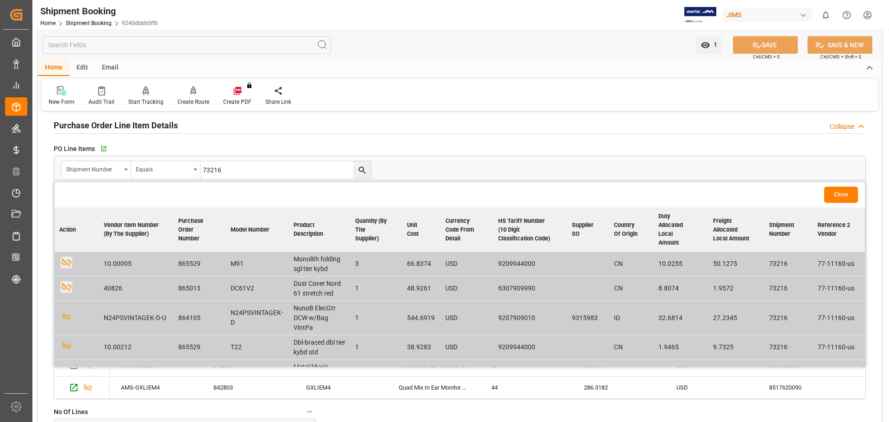
click at [841, 195] on button "Close" at bounding box center [841, 194] width 34 height 16
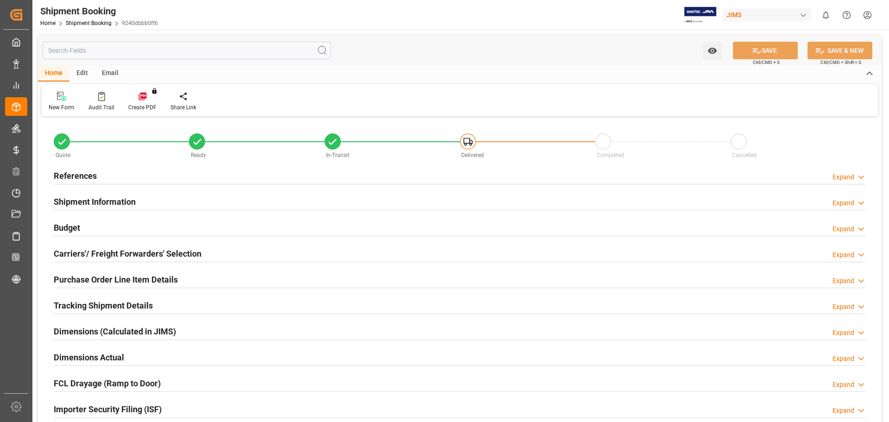
type input "26"
click at [157, 278] on h2 "Purchase Order Line Item Details" at bounding box center [116, 279] width 124 height 12
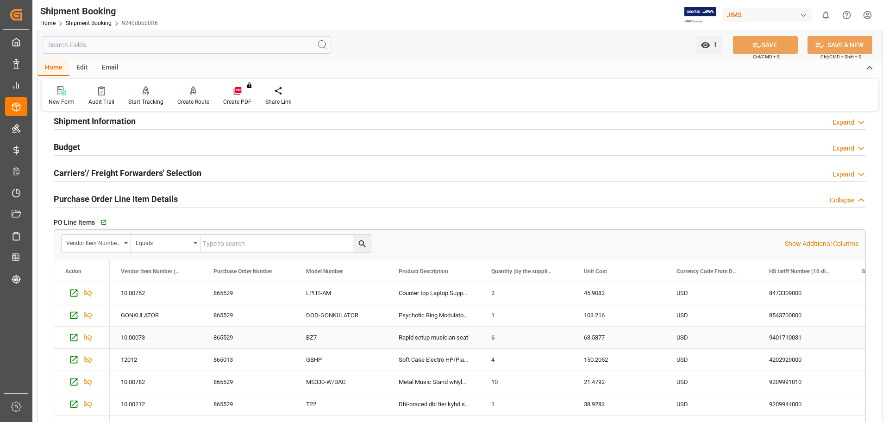
scroll to position [77, 0]
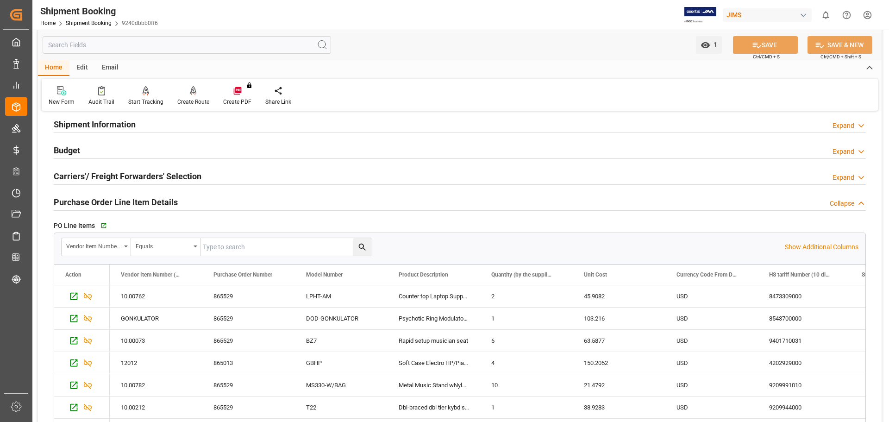
click at [64, 150] on h2 "Budget" at bounding box center [67, 150] width 26 height 12
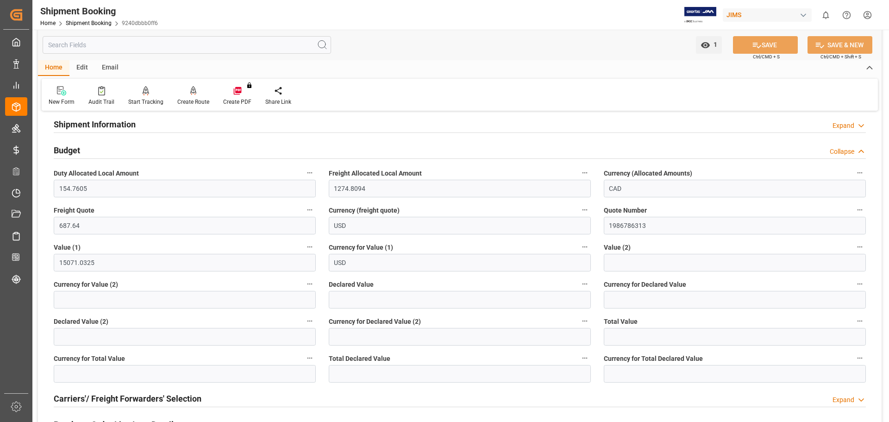
click at [64, 150] on h2 "Budget" at bounding box center [67, 150] width 26 height 12
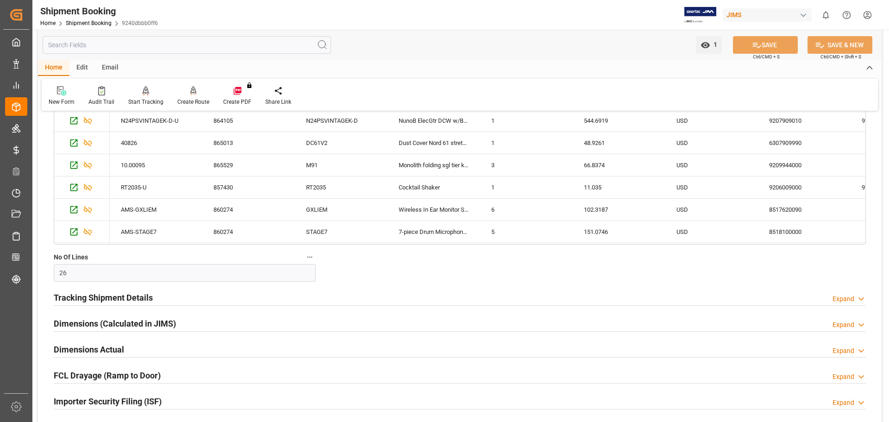
click at [119, 295] on h2 "Tracking Shipment Details" at bounding box center [103, 297] width 99 height 12
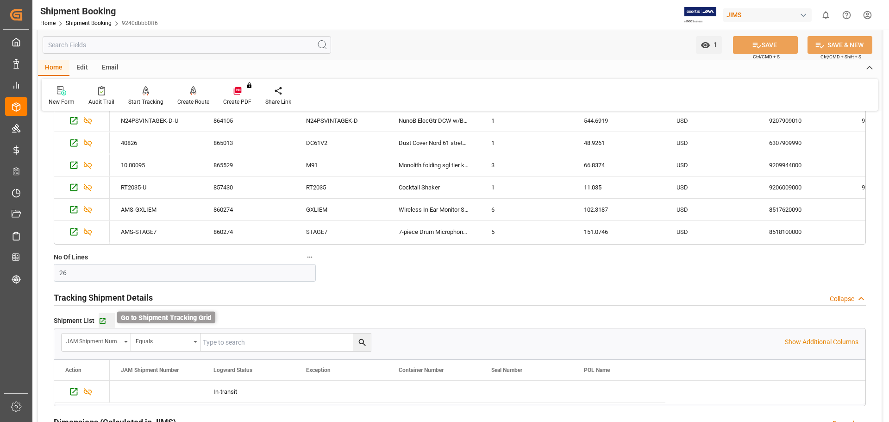
click at [99, 317] on icon "button" at bounding box center [103, 321] width 8 height 8
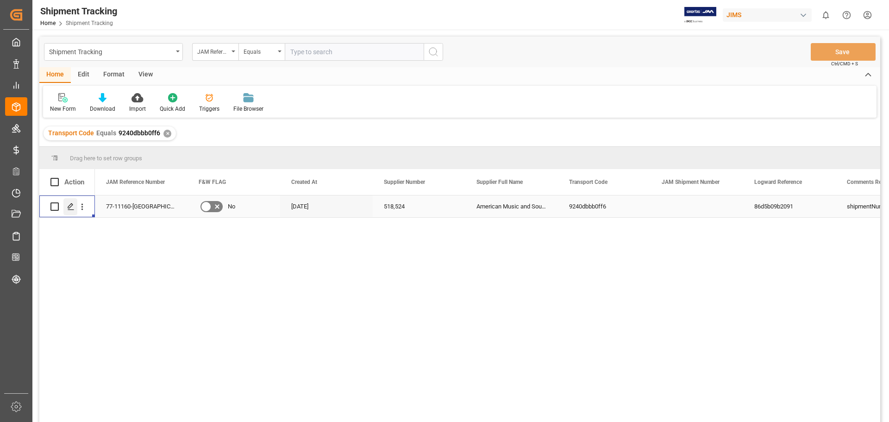
click at [66, 209] on div "Press SPACE to select this row." at bounding box center [70, 206] width 14 height 17
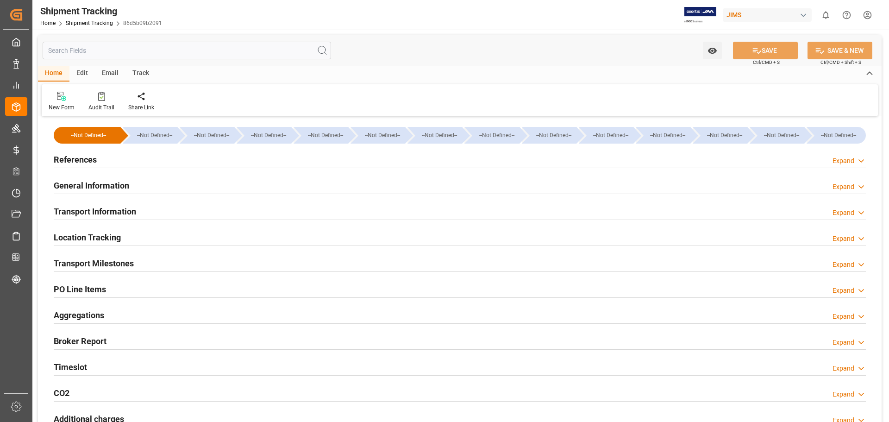
type input "13458.5445"
type input "[DATE] 00:00"
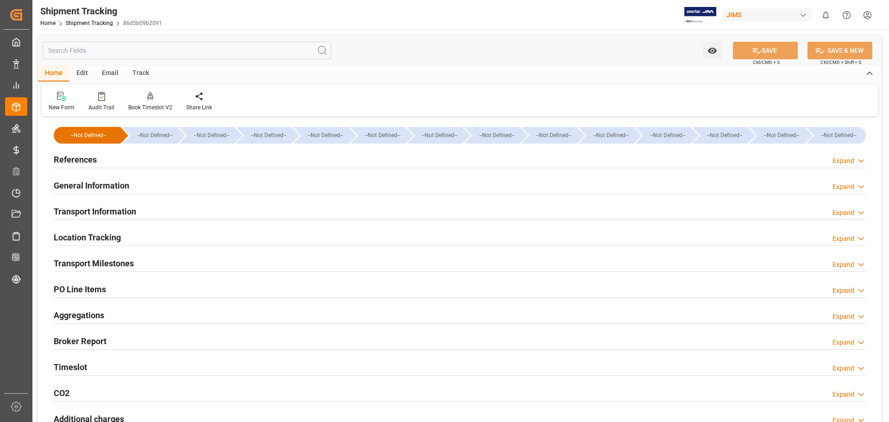
click at [92, 261] on h2 "Transport Milestones" at bounding box center [94, 263] width 80 height 12
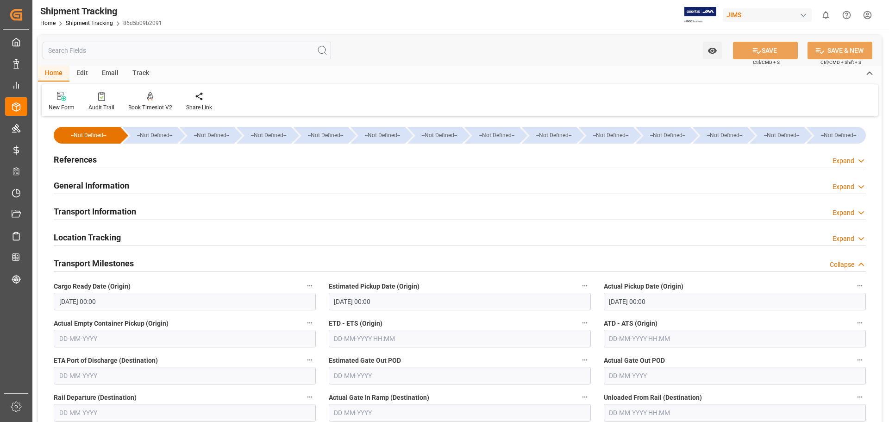
click at [94, 213] on h2 "Transport Information" at bounding box center [95, 211] width 82 height 12
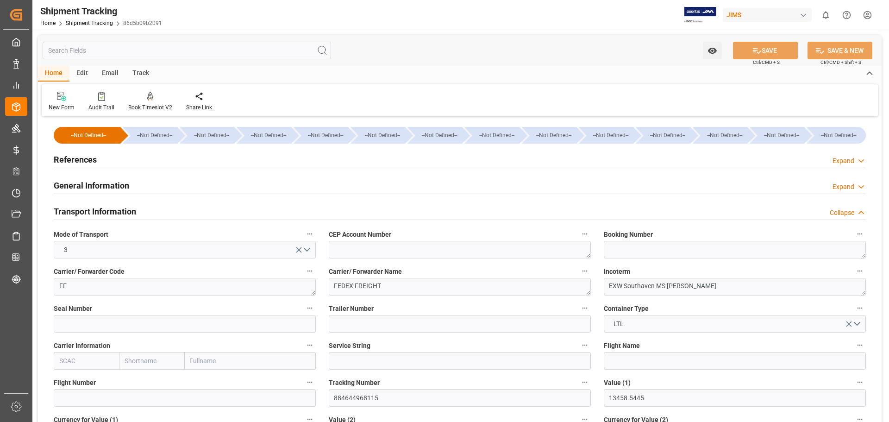
click at [87, 213] on h2 "Transport Information" at bounding box center [95, 211] width 82 height 12
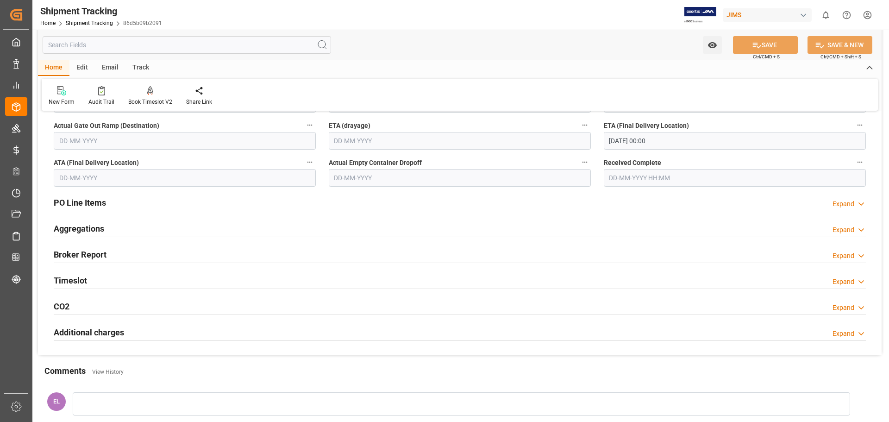
scroll to position [231, 0]
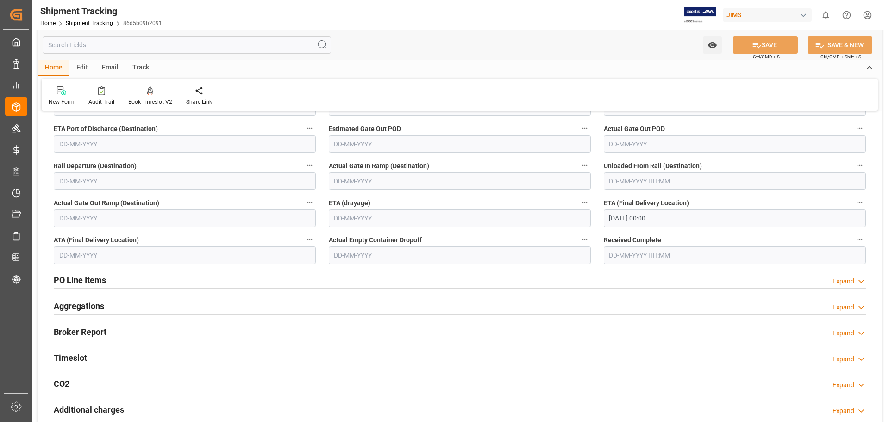
click at [91, 279] on h2 "PO Line Items" at bounding box center [80, 279] width 52 height 12
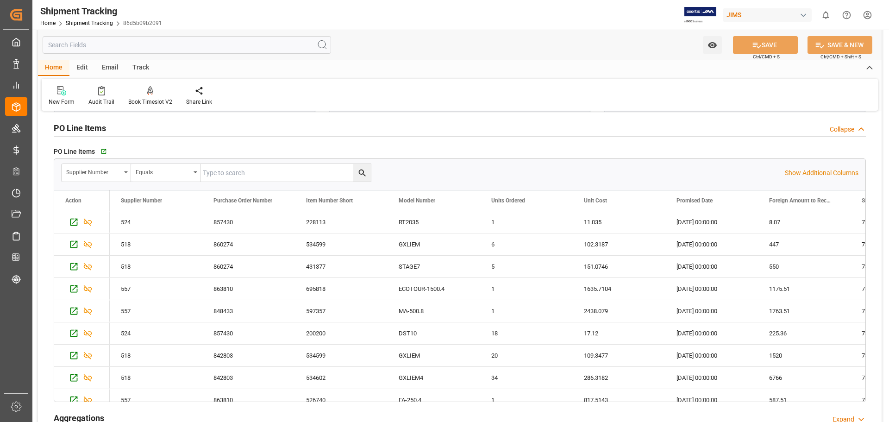
scroll to position [385, 0]
click at [126, 173] on div "Supplier Number" at bounding box center [96, 171] width 69 height 18
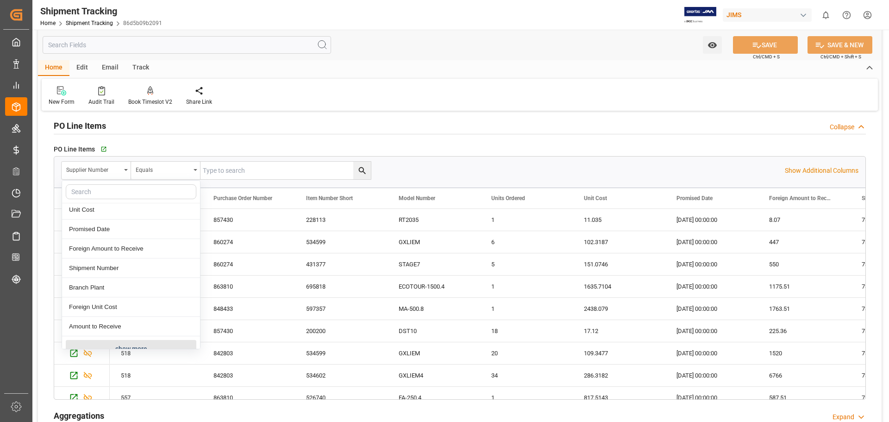
scroll to position [113, 0]
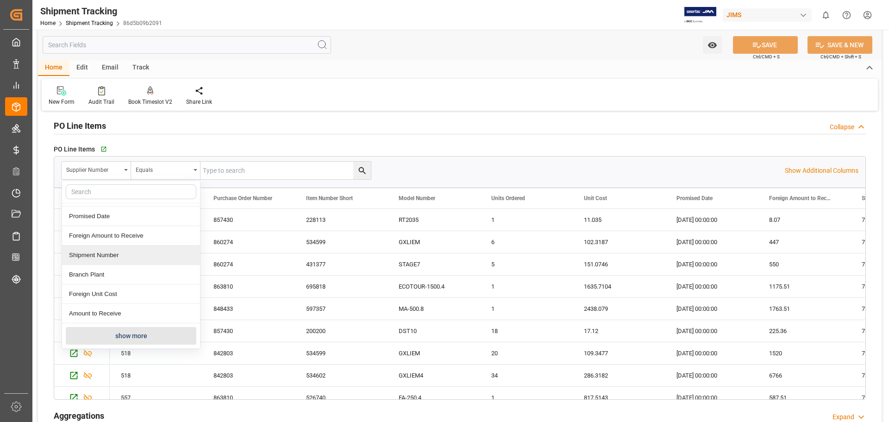
click at [119, 261] on div "Shipment Number" at bounding box center [131, 254] width 138 height 19
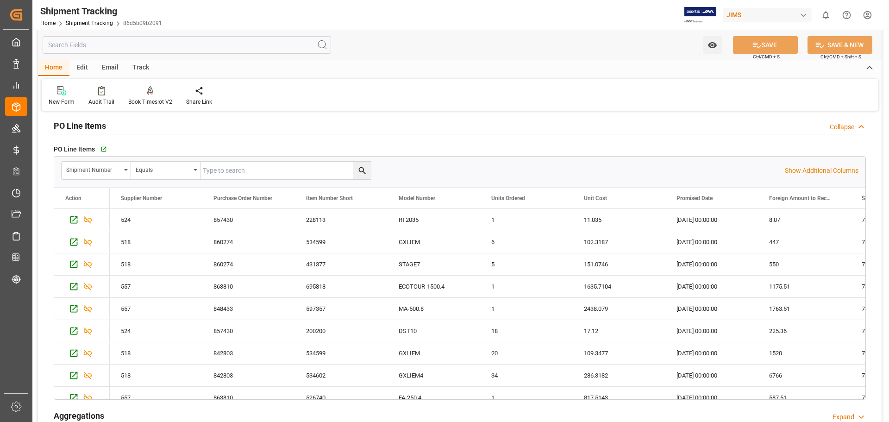
click at [240, 175] on input "text" at bounding box center [285, 171] width 170 height 18
type input "73216"
click at [360, 173] on icon "search button" at bounding box center [362, 171] width 10 height 10
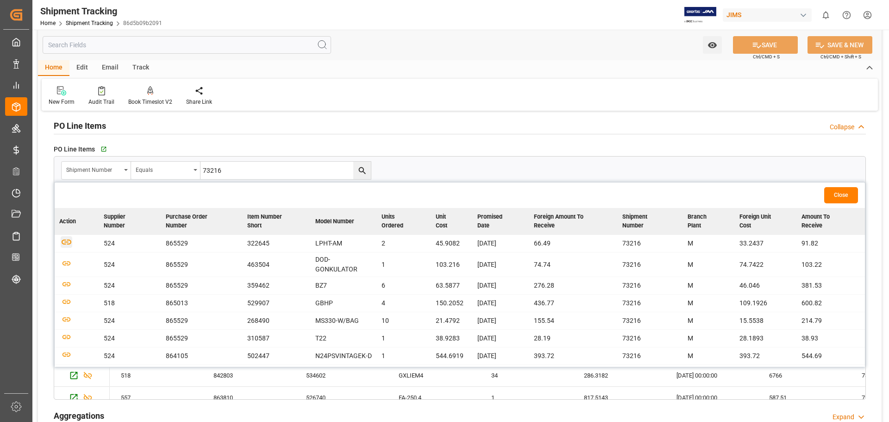
click at [68, 242] on icon "button" at bounding box center [67, 242] width 12 height 12
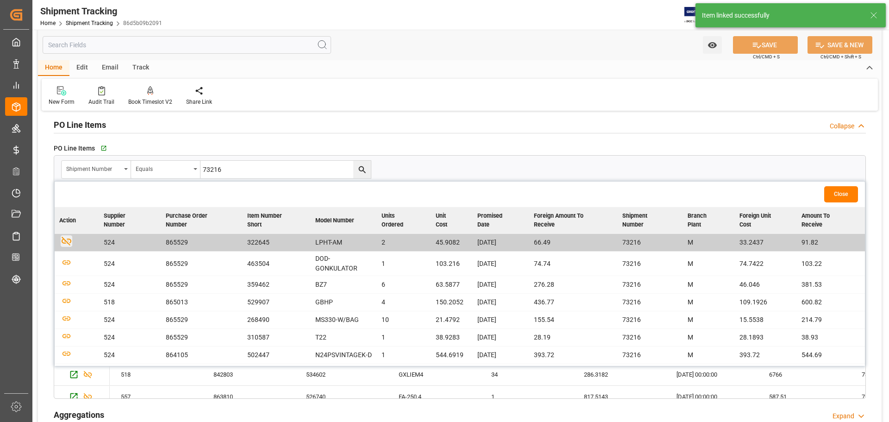
scroll to position [385, 0]
click at [64, 261] on icon "button" at bounding box center [67, 263] width 12 height 12
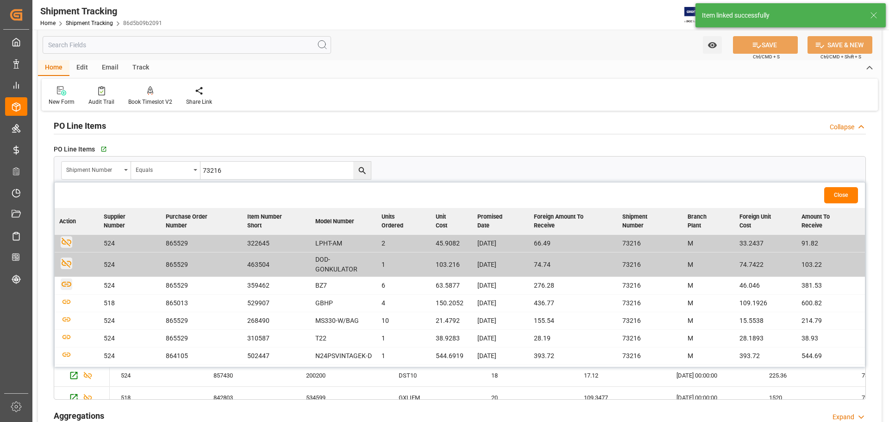
click at [67, 284] on icon "button" at bounding box center [67, 283] width 10 height 5
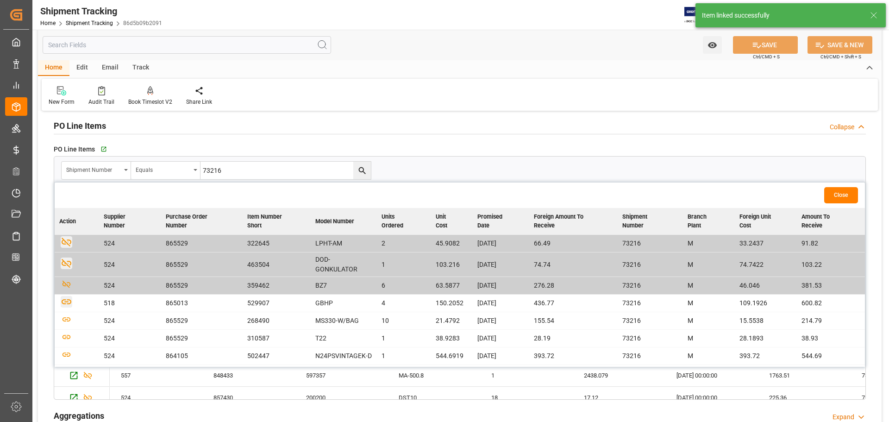
click at [67, 302] on icon "button" at bounding box center [67, 301] width 10 height 5
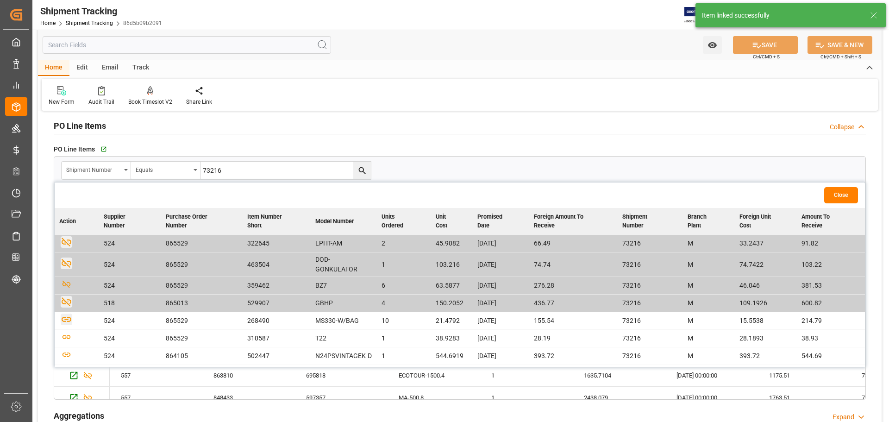
click at [63, 323] on icon "button" at bounding box center [67, 319] width 12 height 12
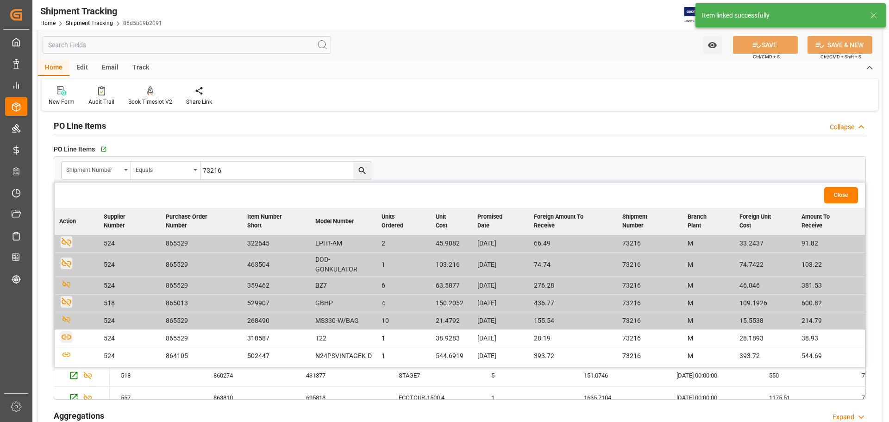
click at [70, 339] on icon "button" at bounding box center [67, 337] width 12 height 12
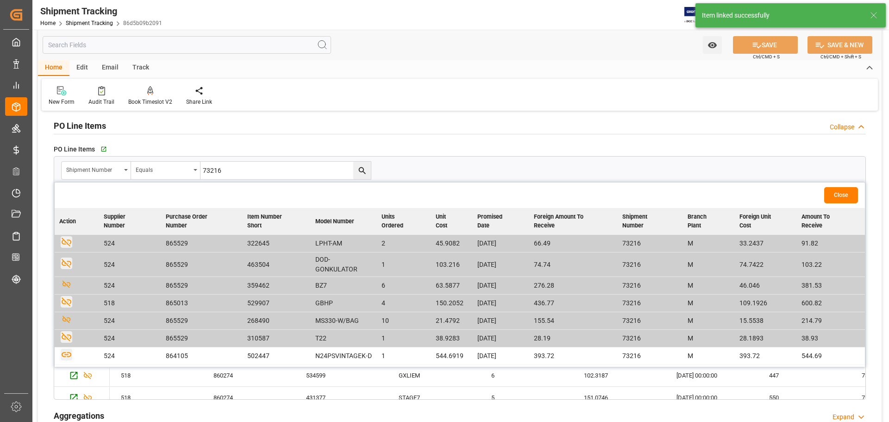
click at [63, 355] on icon "button" at bounding box center [67, 354] width 12 height 12
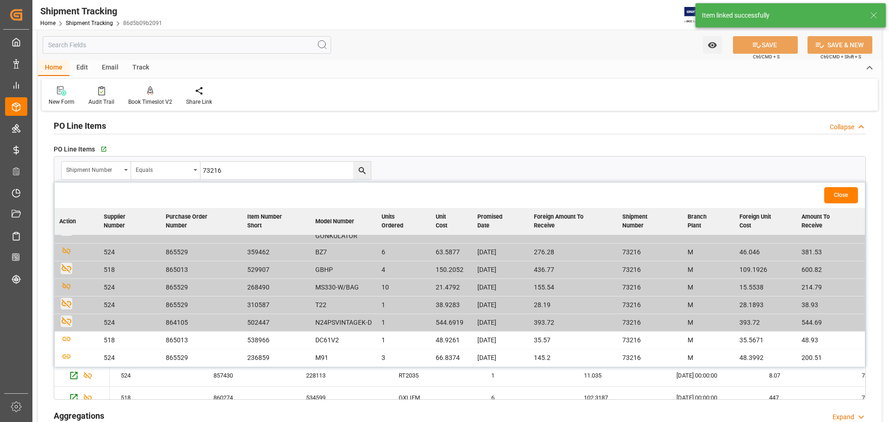
scroll to position [463, 0]
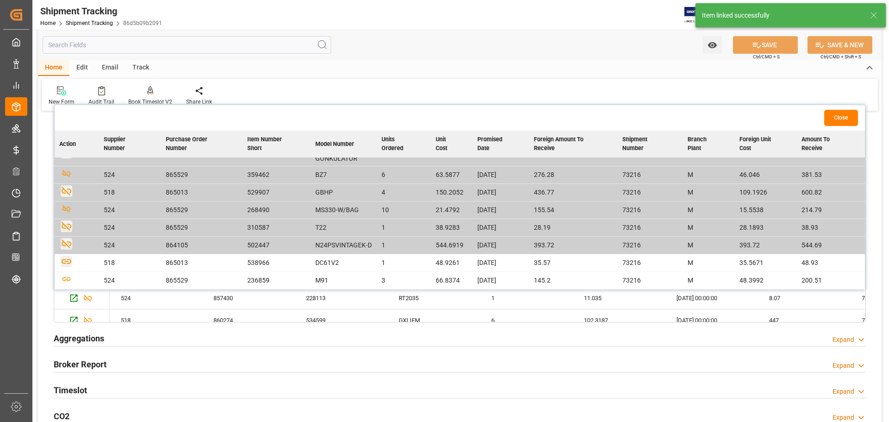
click at [62, 260] on icon "button" at bounding box center [67, 261] width 12 height 12
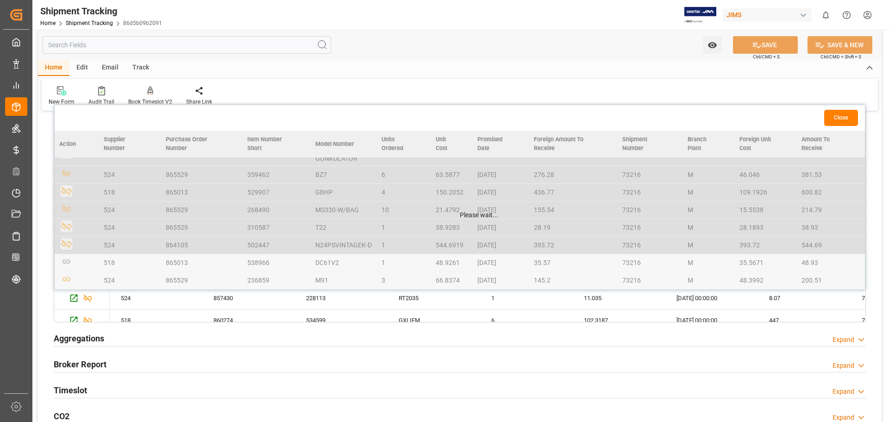
scroll to position [40, 0]
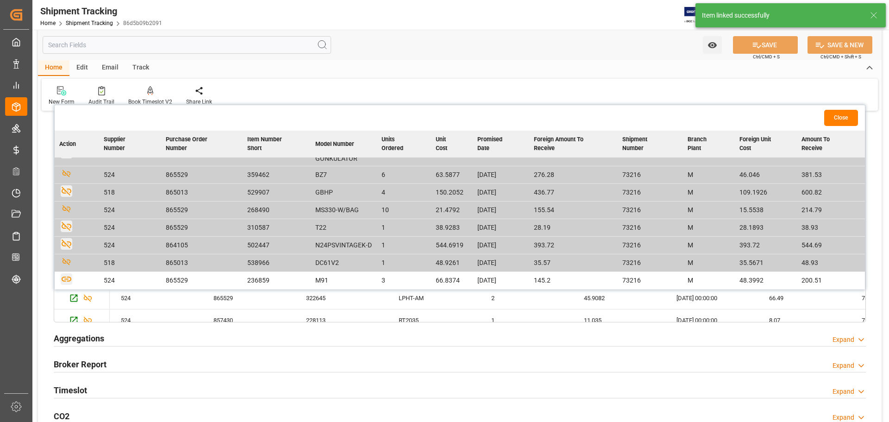
click at [63, 279] on icon "button" at bounding box center [67, 279] width 12 height 12
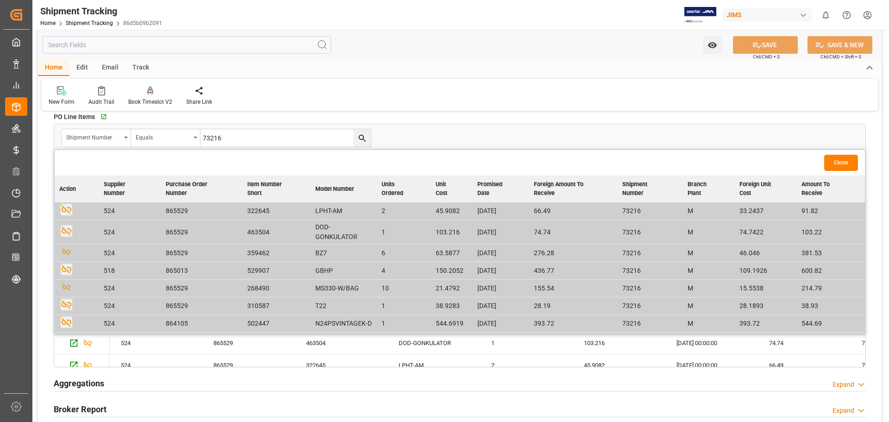
scroll to position [385, 0]
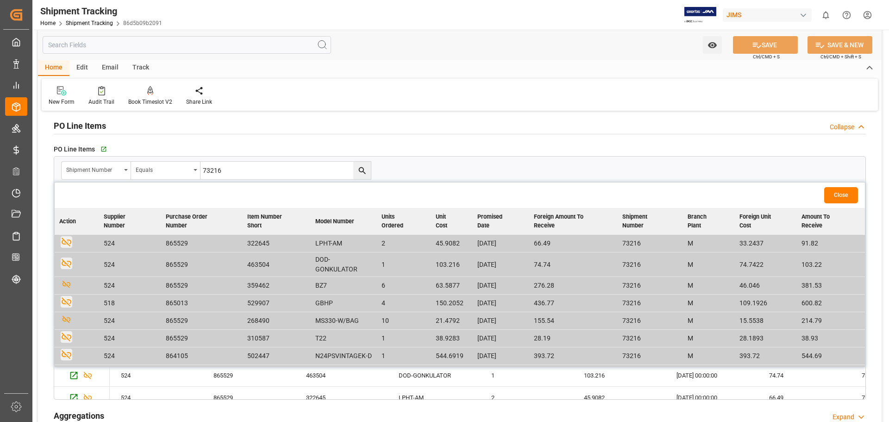
click at [839, 197] on button "Close" at bounding box center [841, 195] width 34 height 16
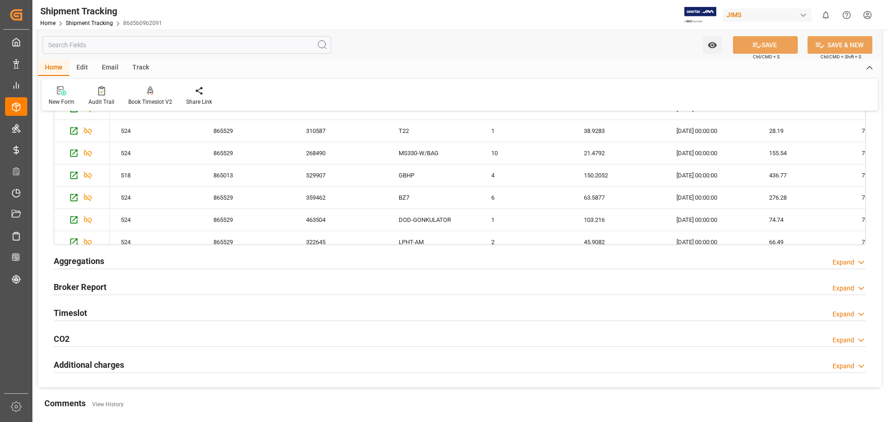
scroll to position [0, 0]
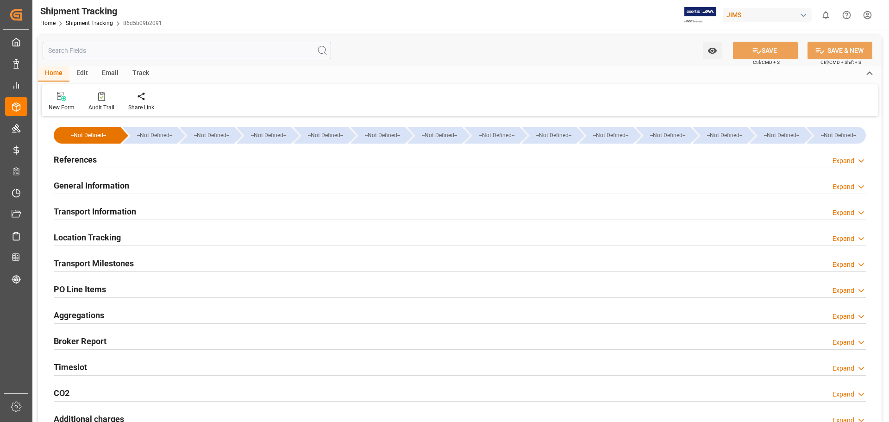
type input "15071.0325"
click at [117, 215] on h2 "Transport Information" at bounding box center [95, 211] width 82 height 12
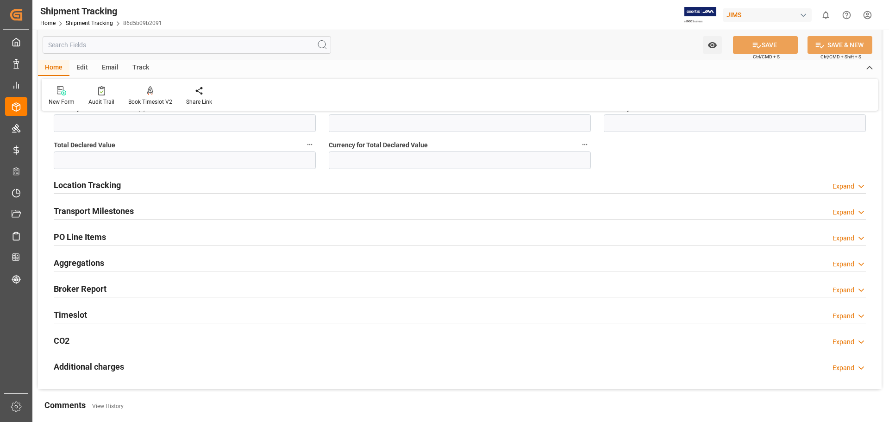
scroll to position [385, 0]
